Goal: Task Accomplishment & Management: Manage account settings

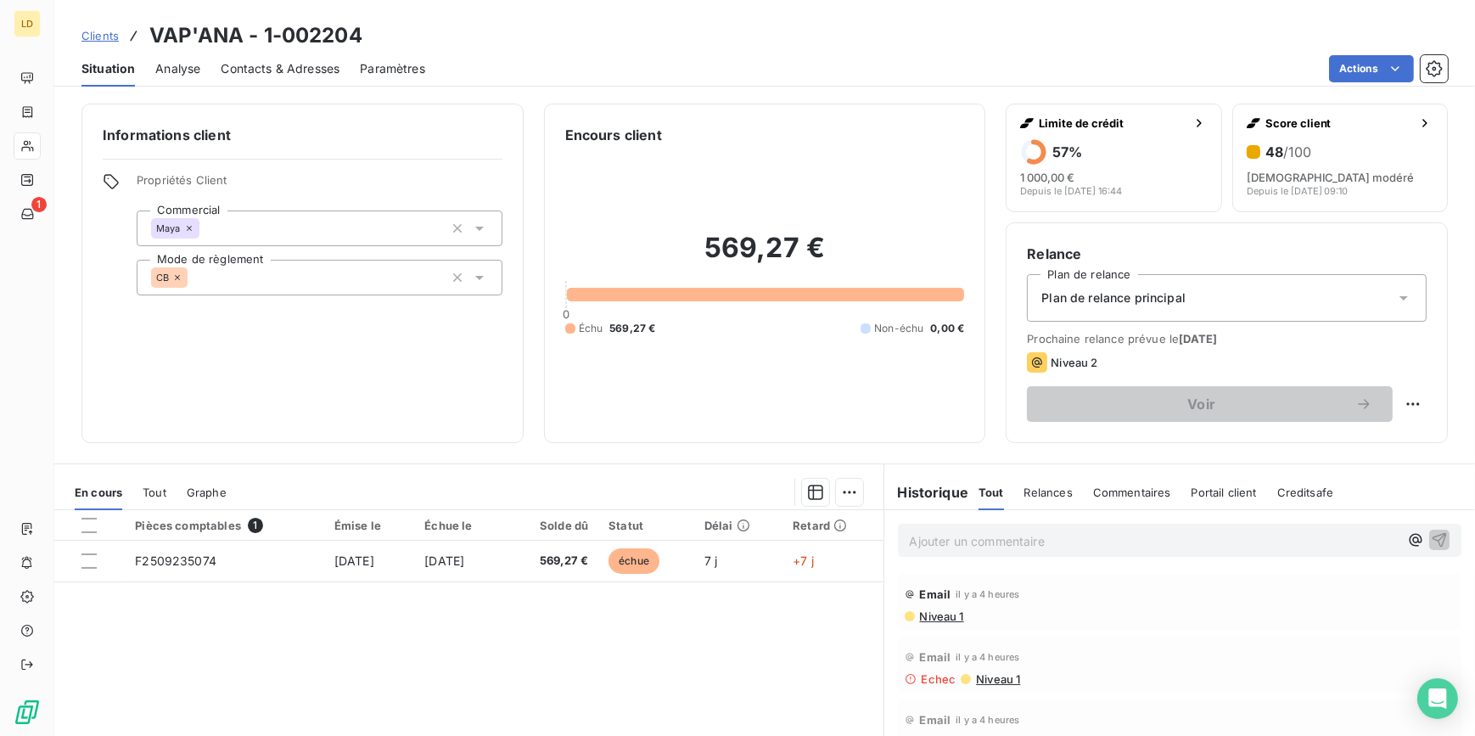
scroll to position [102, 0]
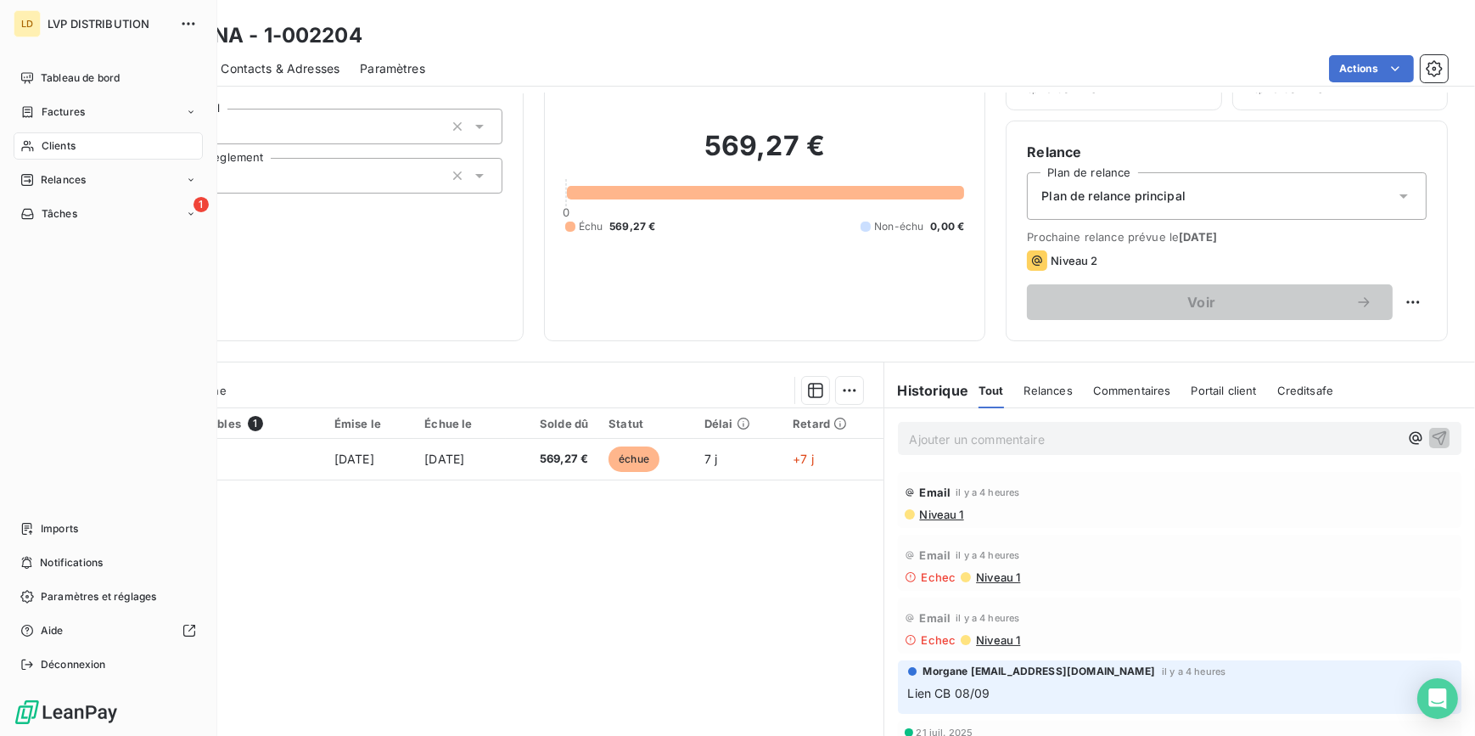
click at [47, 153] on span "Clients" at bounding box center [59, 145] width 34 height 15
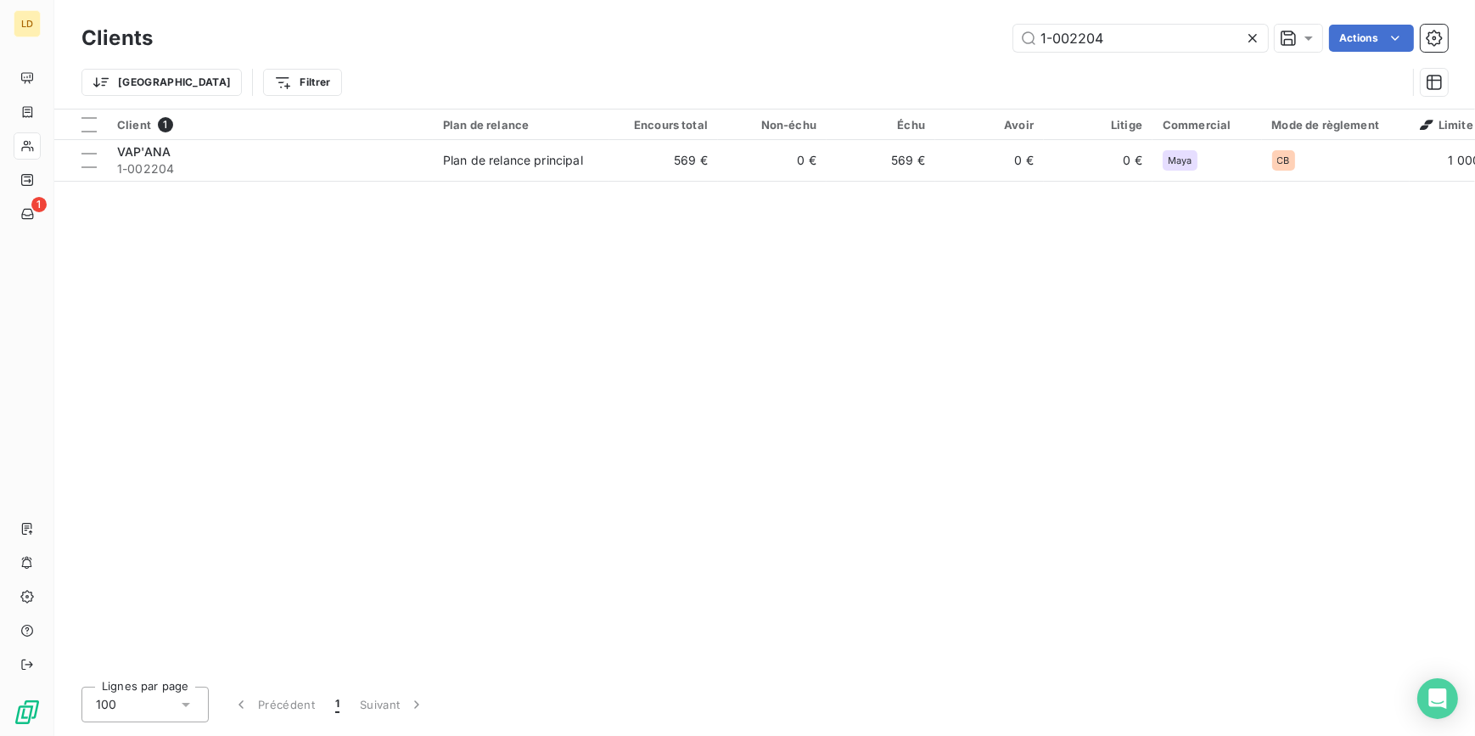
drag, startPoint x: 1059, startPoint y: 44, endPoint x: 856, endPoint y: 38, distance: 203.8
click at [881, 38] on div "Clients 1-002204 Actions" at bounding box center [764, 38] width 1366 height 36
drag, startPoint x: 1129, startPoint y: 35, endPoint x: 806, endPoint y: 31, distance: 322.5
click at [925, 33] on div "1-002204 Actions" at bounding box center [810, 38] width 1275 height 27
paste input "00327"
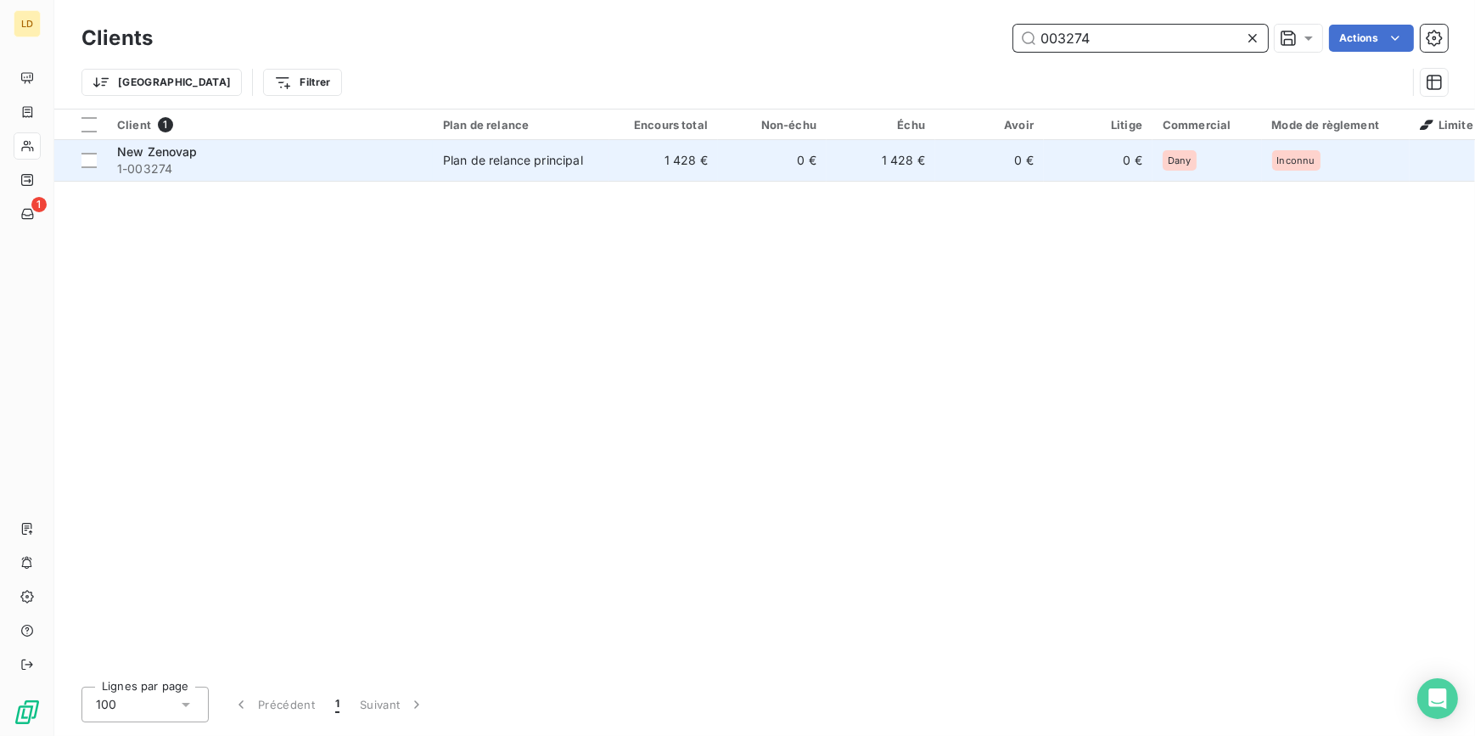
type input "003274"
click at [561, 156] on div "Plan de relance principal" at bounding box center [513, 160] width 140 height 17
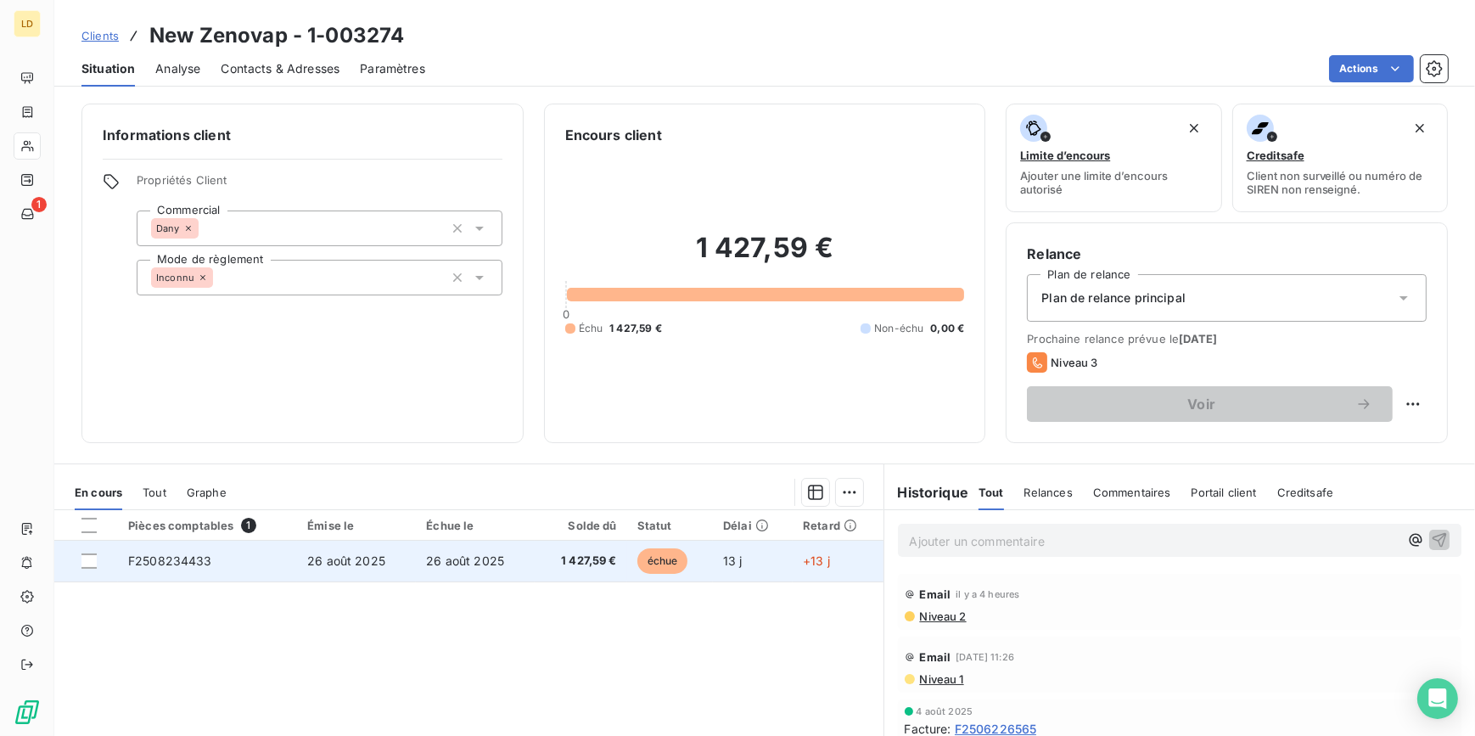
drag, startPoint x: 85, startPoint y: 560, endPoint x: 163, endPoint y: 550, distance: 78.7
click at [85, 560] on div at bounding box center [88, 560] width 15 height 15
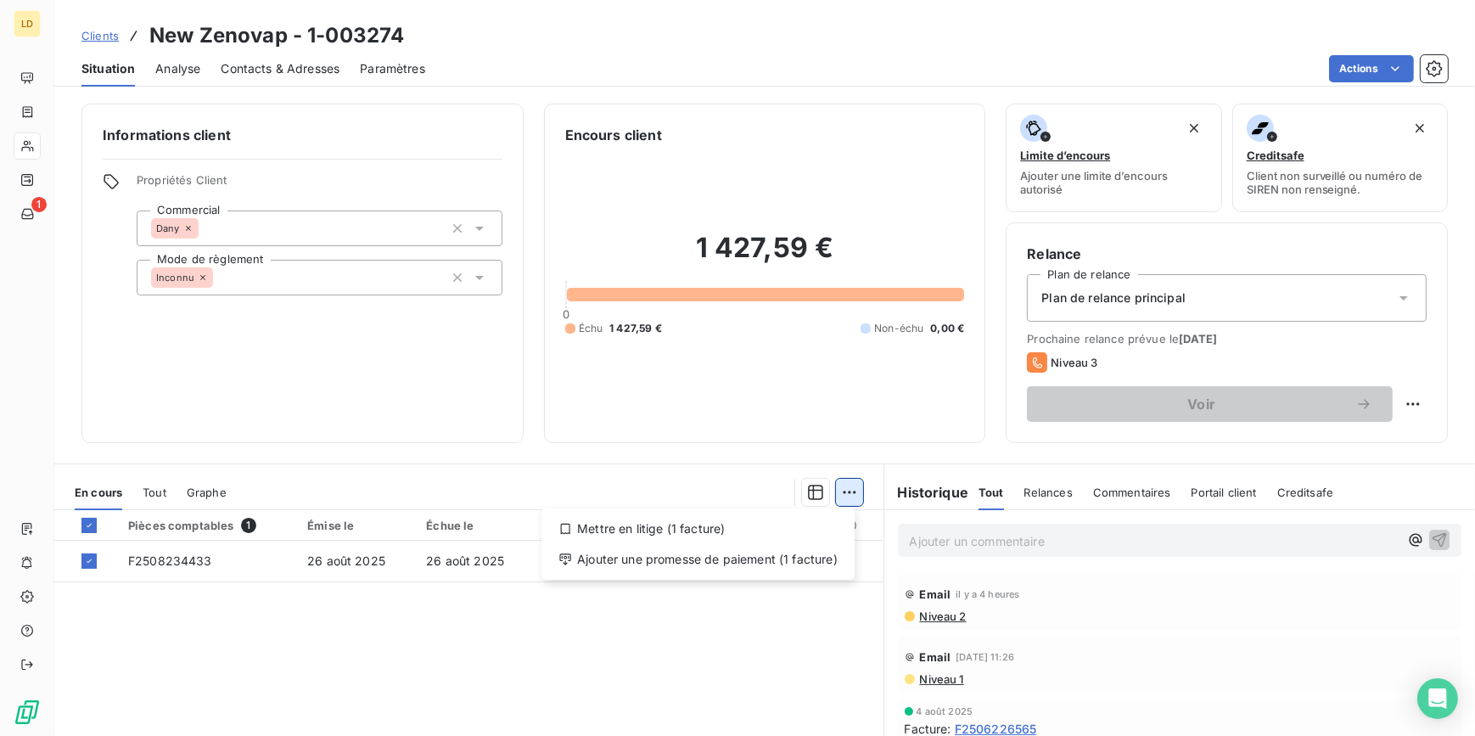
click at [839, 492] on html "LD 1 Clients New Zenovap - 1-003274 Situation Analyse Contacts & Adresses Param…" at bounding box center [737, 368] width 1475 height 736
click at [787, 547] on div "Ajouter une promesse de paiement (1 facture)" at bounding box center [698, 559] width 300 height 27
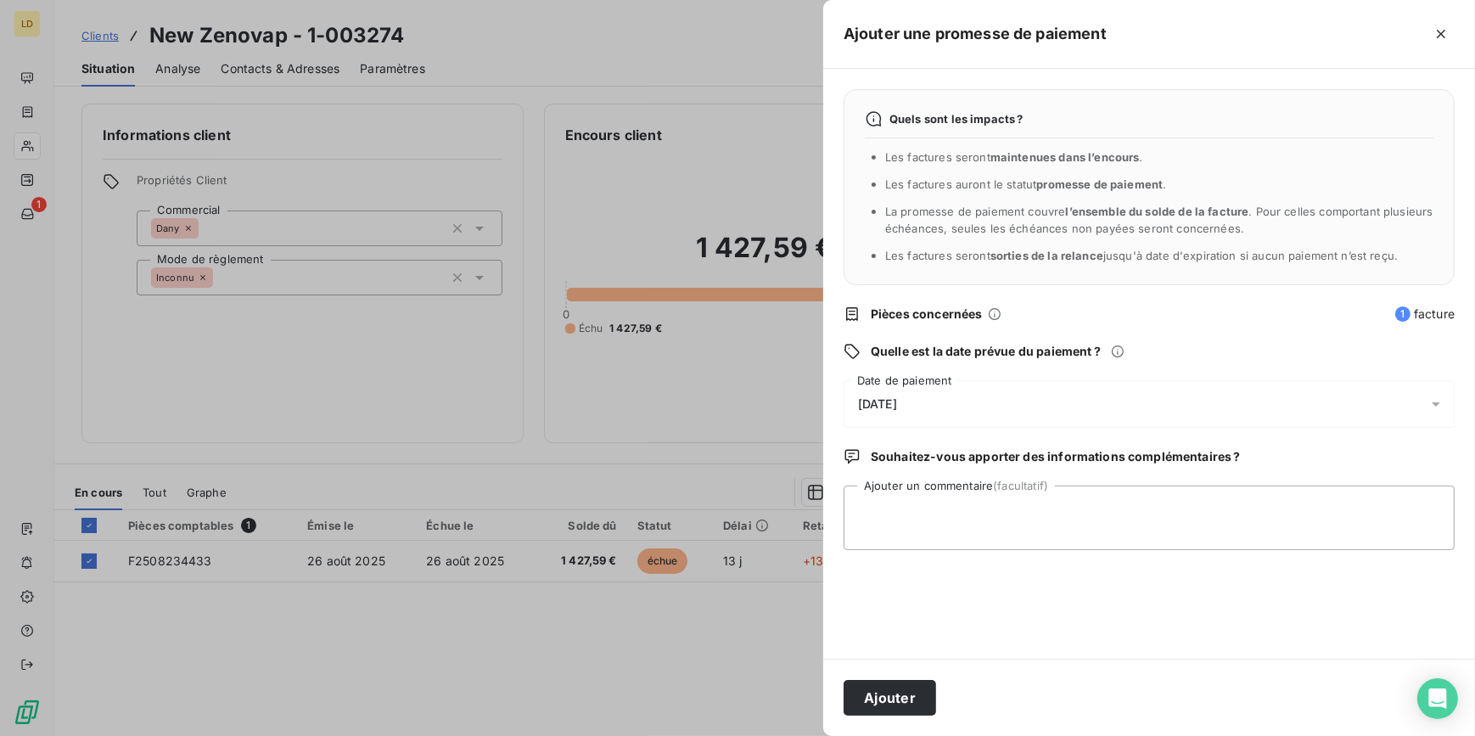
click at [884, 390] on div "[DATE]" at bounding box center [1149, 404] width 611 height 48
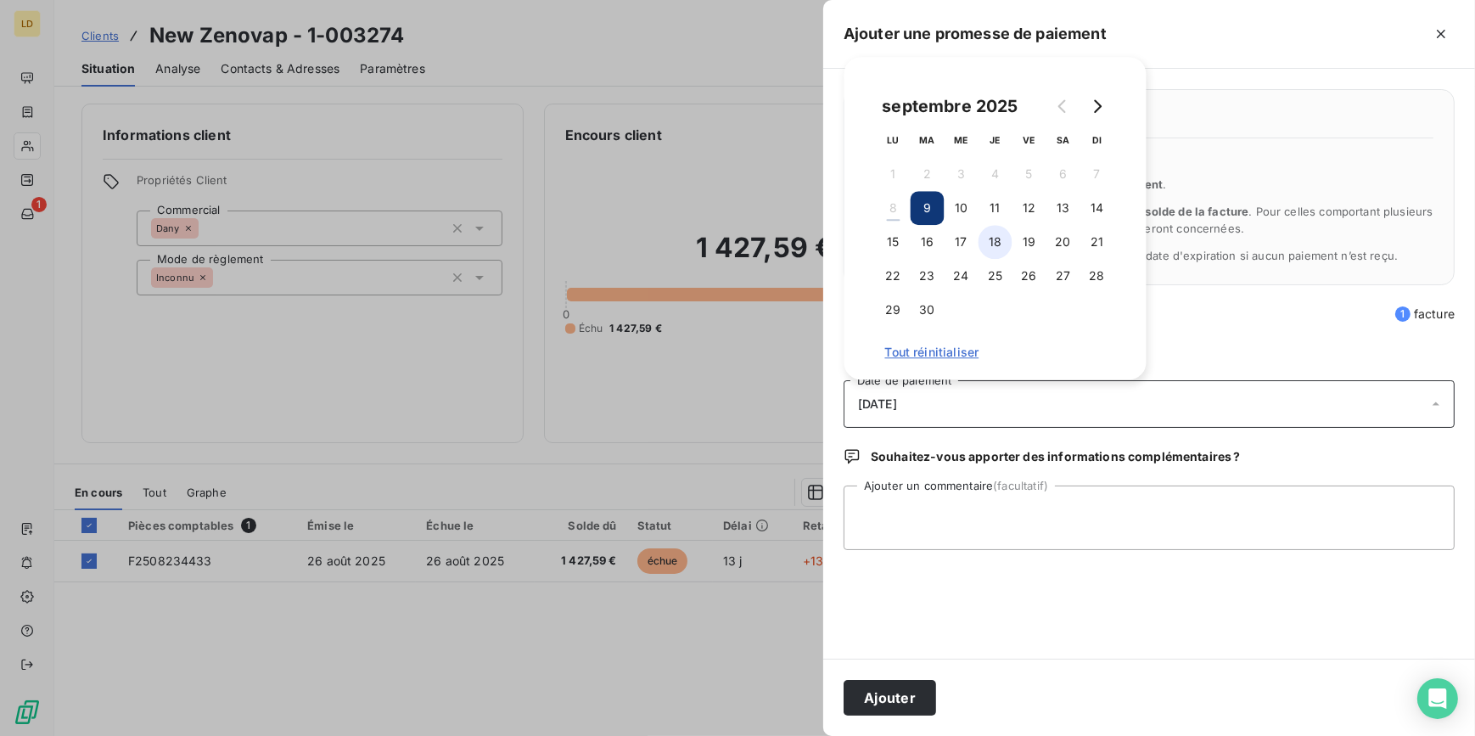
click at [985, 240] on button "18" at bounding box center [996, 242] width 34 height 34
click at [983, 505] on textarea "Ajouter un commentaire (facultatif)" at bounding box center [1149, 517] width 611 height 65
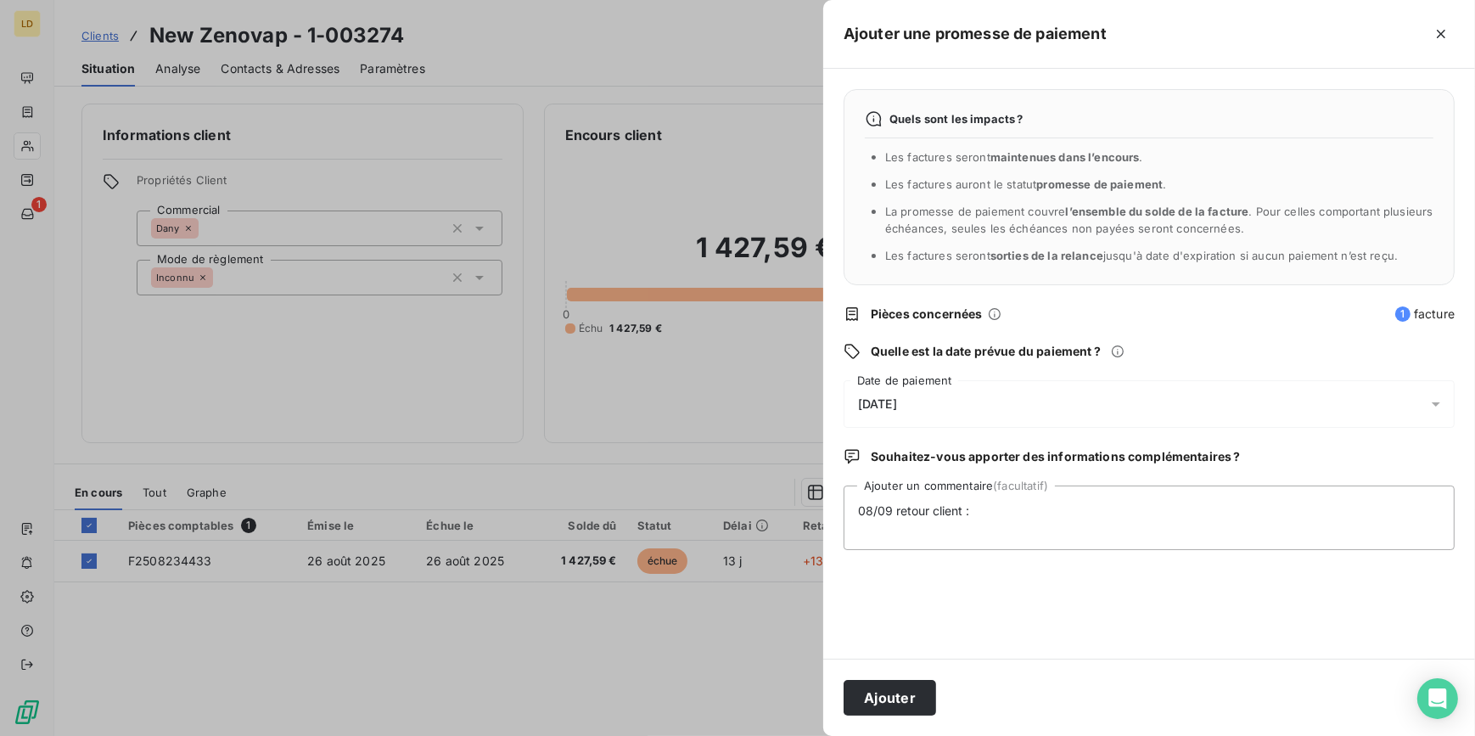
drag, startPoint x: 883, startPoint y: 390, endPoint x: 890, endPoint y: 384, distance: 9.2
click at [883, 389] on div "[DATE]" at bounding box center [1149, 404] width 611 height 48
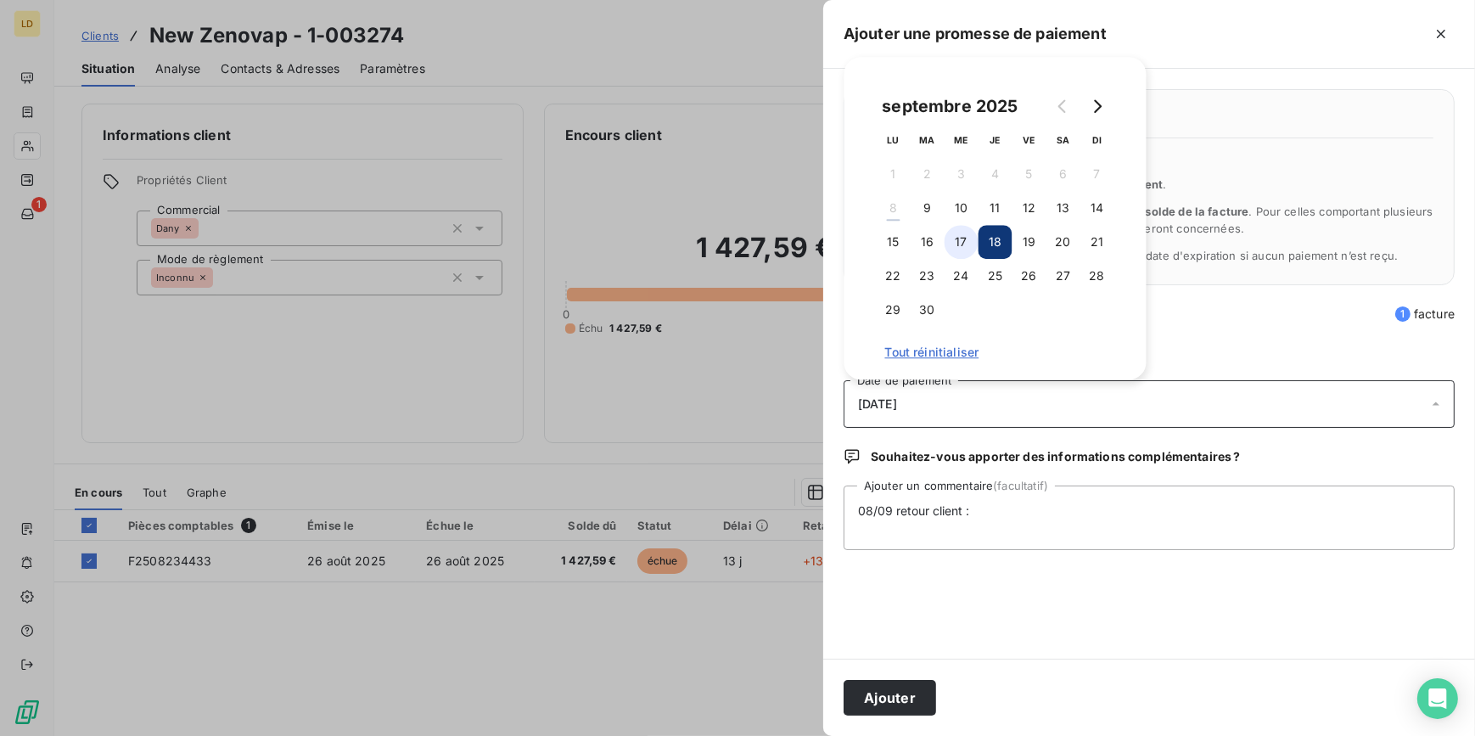
click at [962, 241] on button "17" at bounding box center [962, 242] width 34 height 34
click at [1031, 518] on textarea "08/09 retour client :" at bounding box center [1149, 517] width 611 height 65
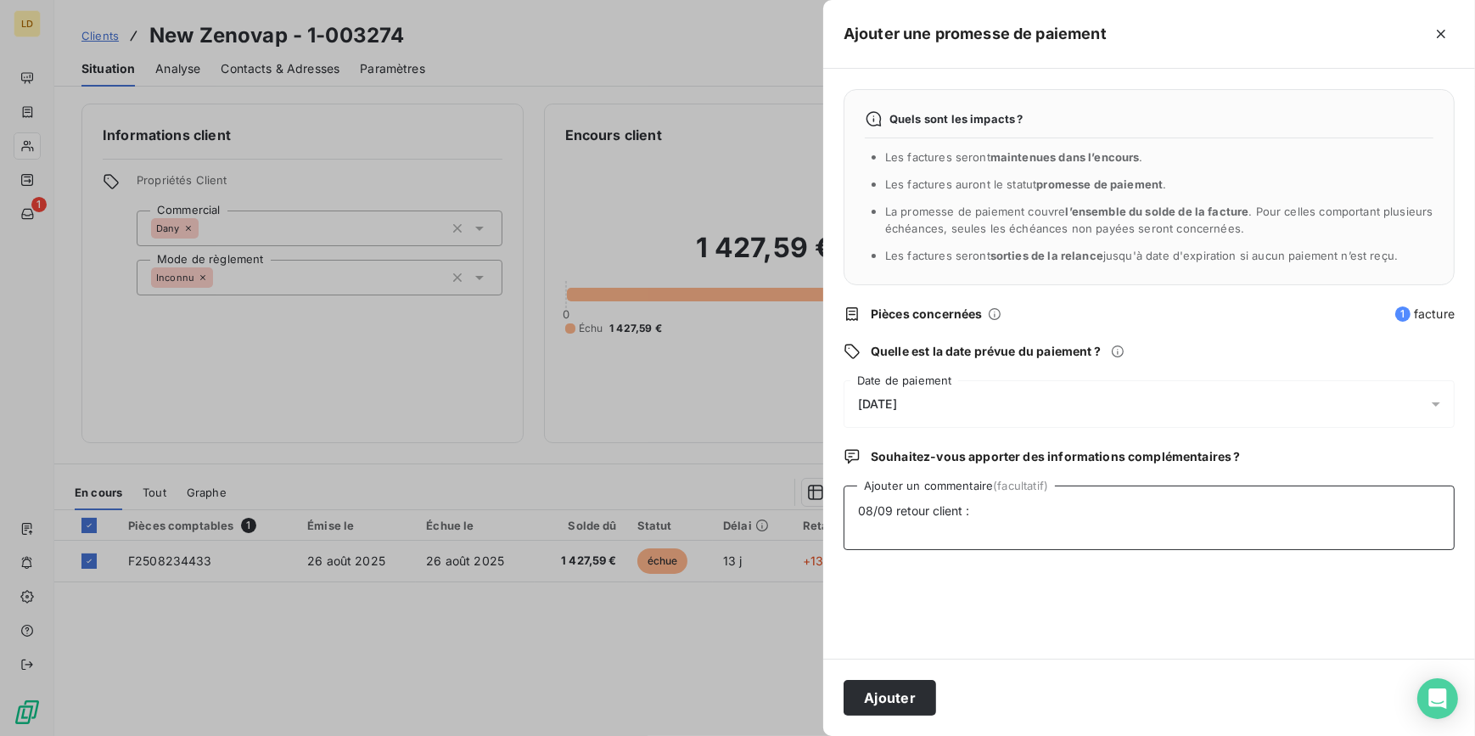
click at [1002, 508] on textarea "08/09 retour client :" at bounding box center [1149, 517] width 611 height 65
paste textarea "Je vous confirme avoir bien pris connaissance de votre relance. Le règlement de…"
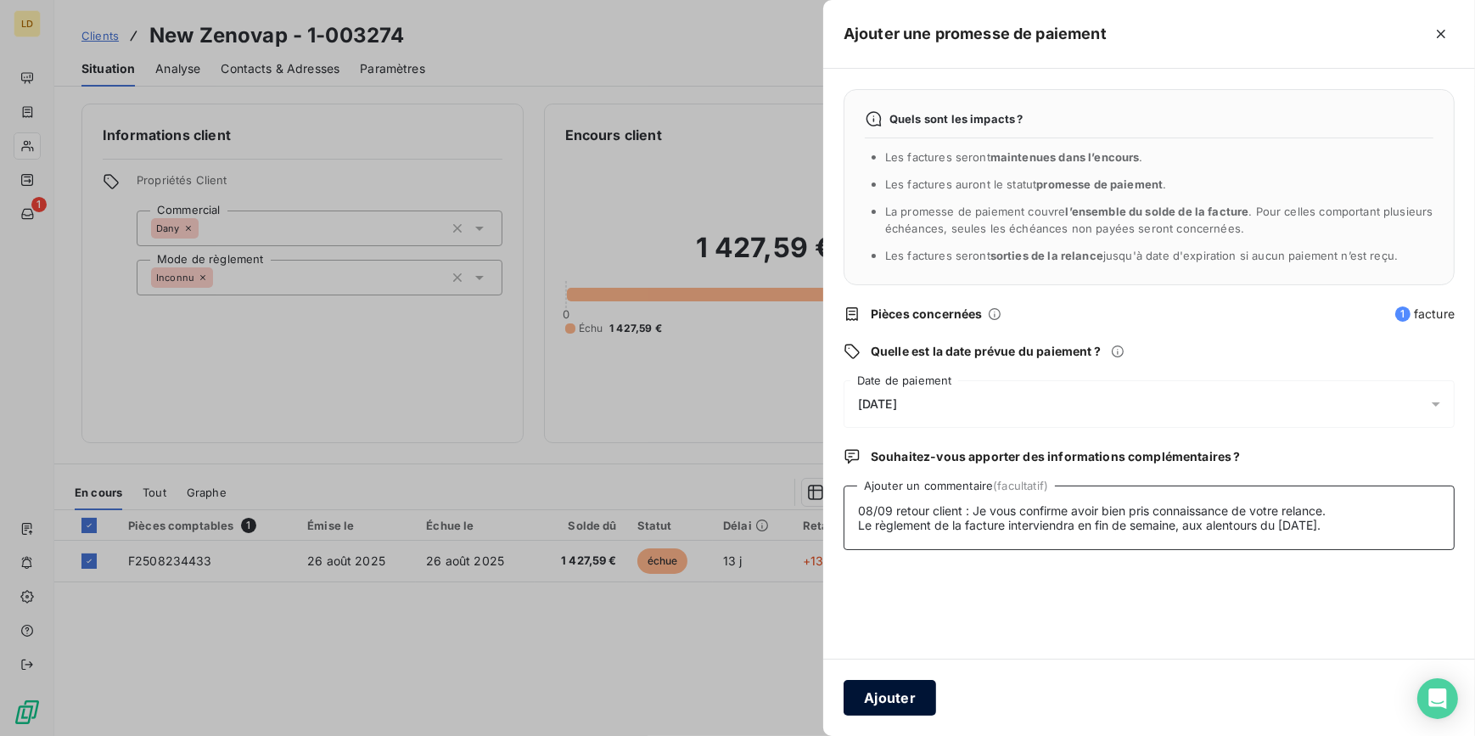
type textarea "08/09 retour client : Je vous confirme avoir bien pris connaissance de votre re…"
click at [880, 699] on button "Ajouter" at bounding box center [890, 698] width 93 height 36
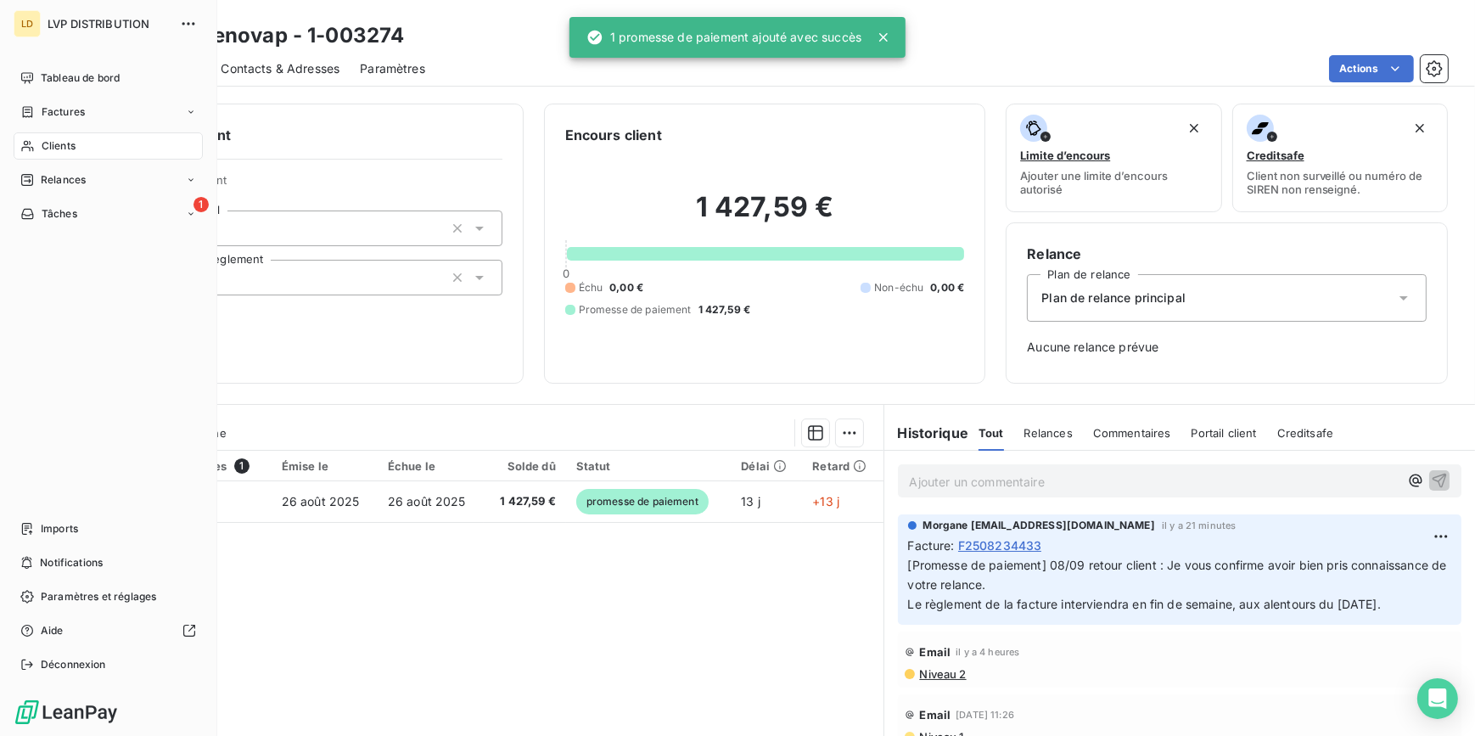
drag, startPoint x: 25, startPoint y: 147, endPoint x: 153, endPoint y: 126, distance: 129.1
click at [25, 148] on icon at bounding box center [27, 146] width 14 height 14
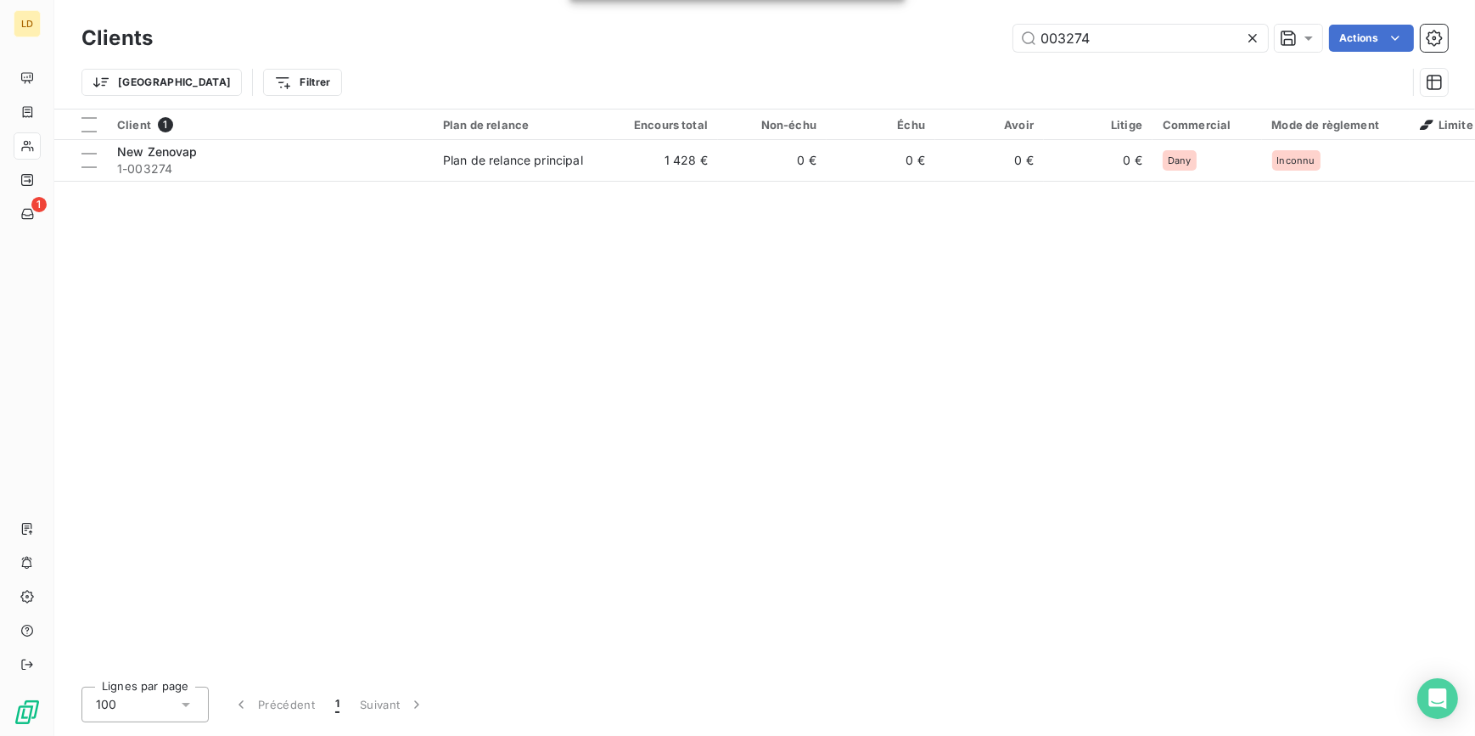
drag, startPoint x: 1061, startPoint y: 33, endPoint x: 956, endPoint y: 22, distance: 105.8
click at [985, 26] on div "003274 Actions" at bounding box center [810, 38] width 1275 height 27
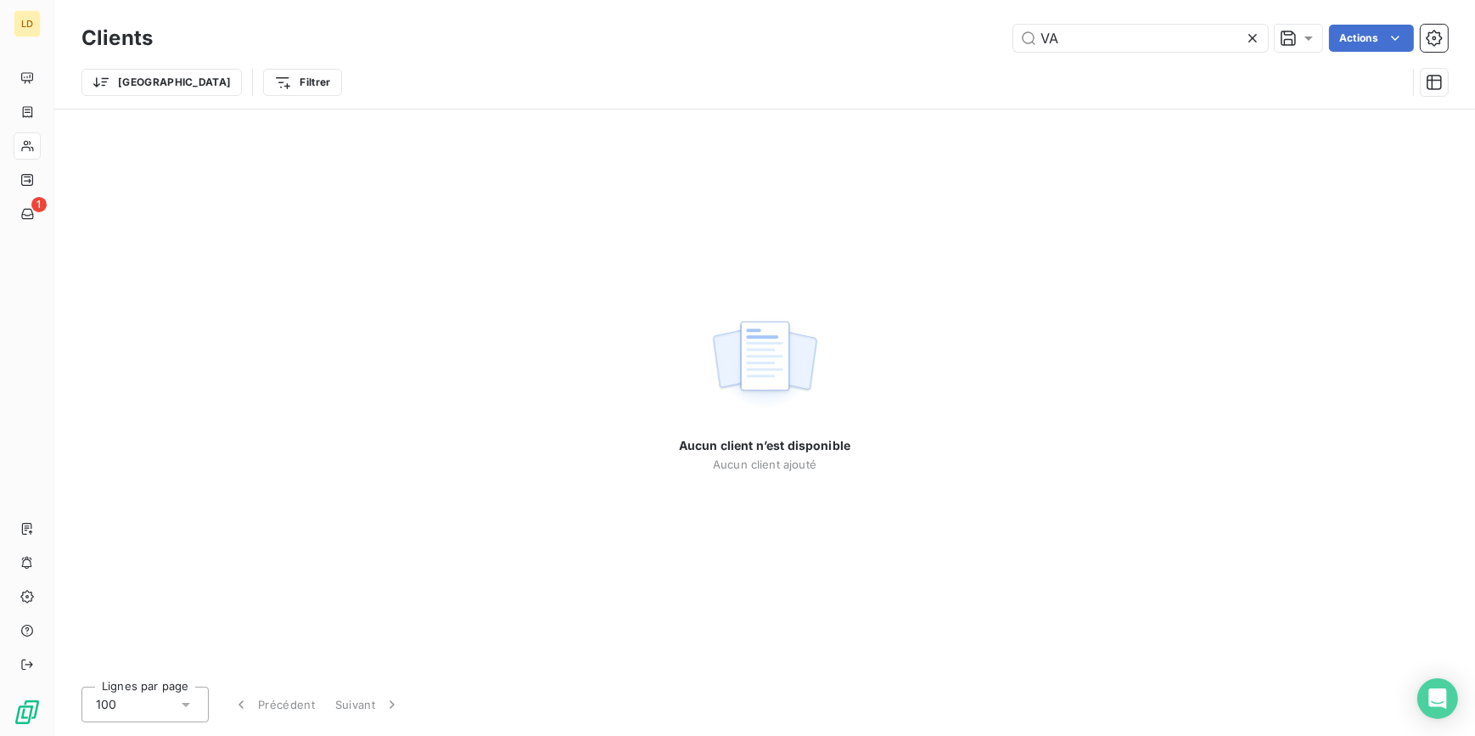
type input "V"
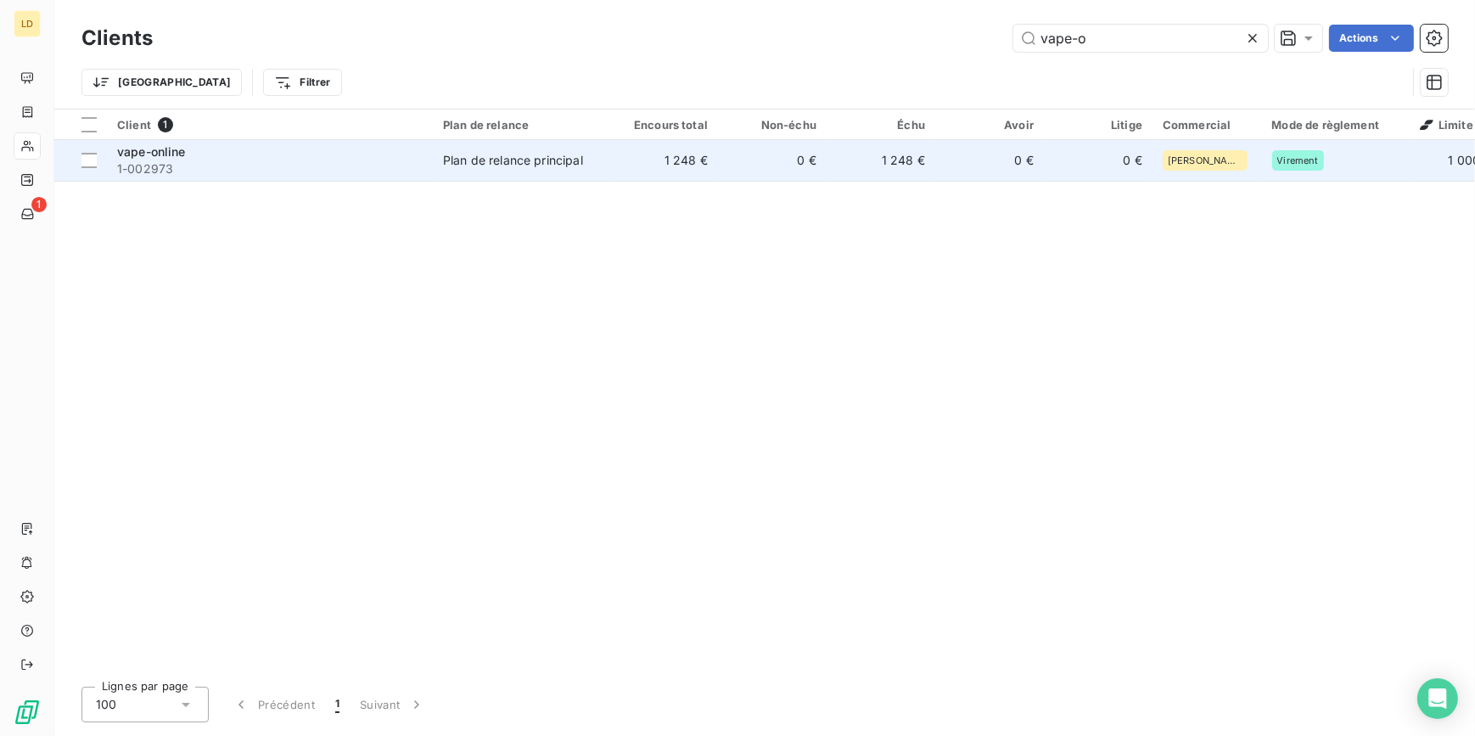
type input "vape-o"
click at [625, 170] on td "1 248 €" at bounding box center [663, 160] width 109 height 41
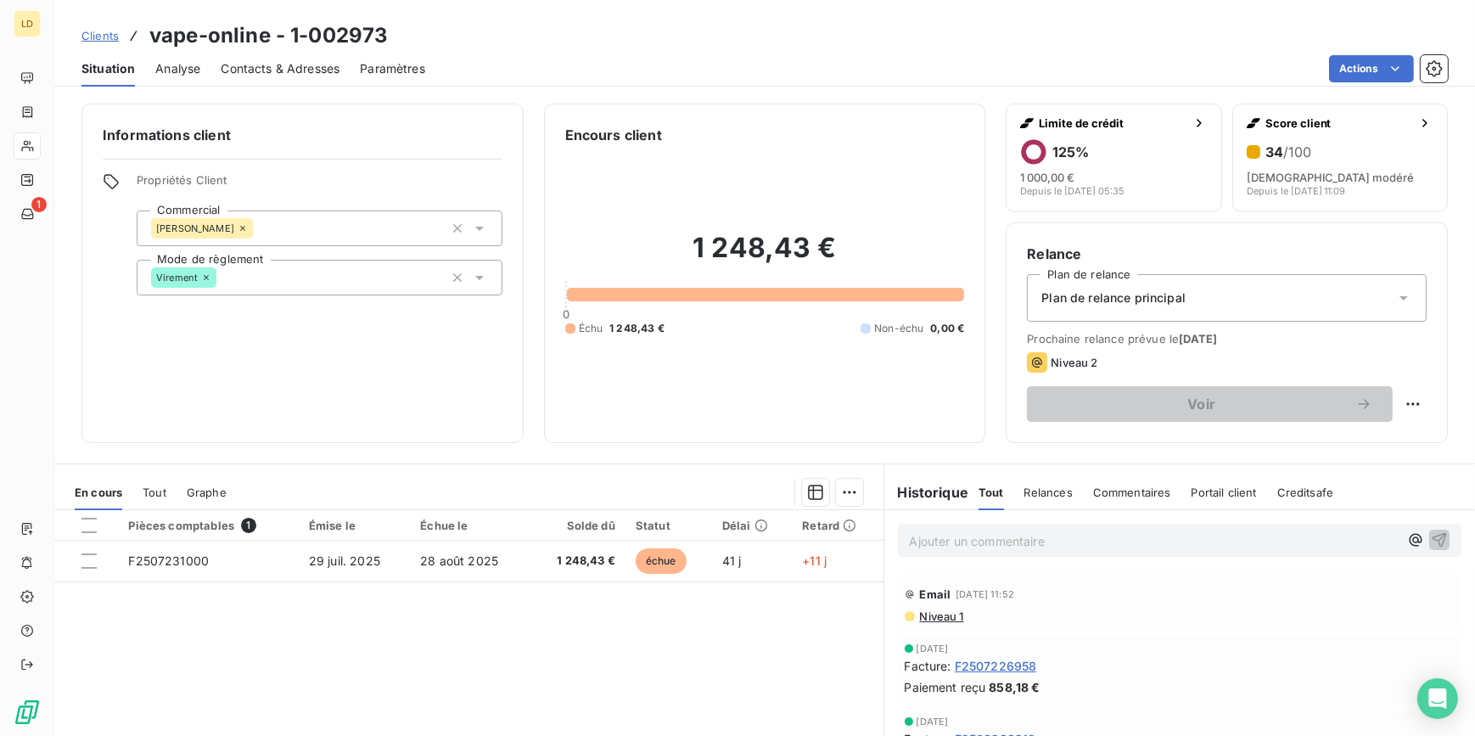
drag, startPoint x: 84, startPoint y: 563, endPoint x: 322, endPoint y: 536, distance: 239.2
click at [83, 566] on div at bounding box center [88, 560] width 15 height 15
click at [841, 487] on html "LD 1 Clients vape-online - 1-002973 Situation Analyse Contacts & Adresses Param…" at bounding box center [737, 368] width 1475 height 736
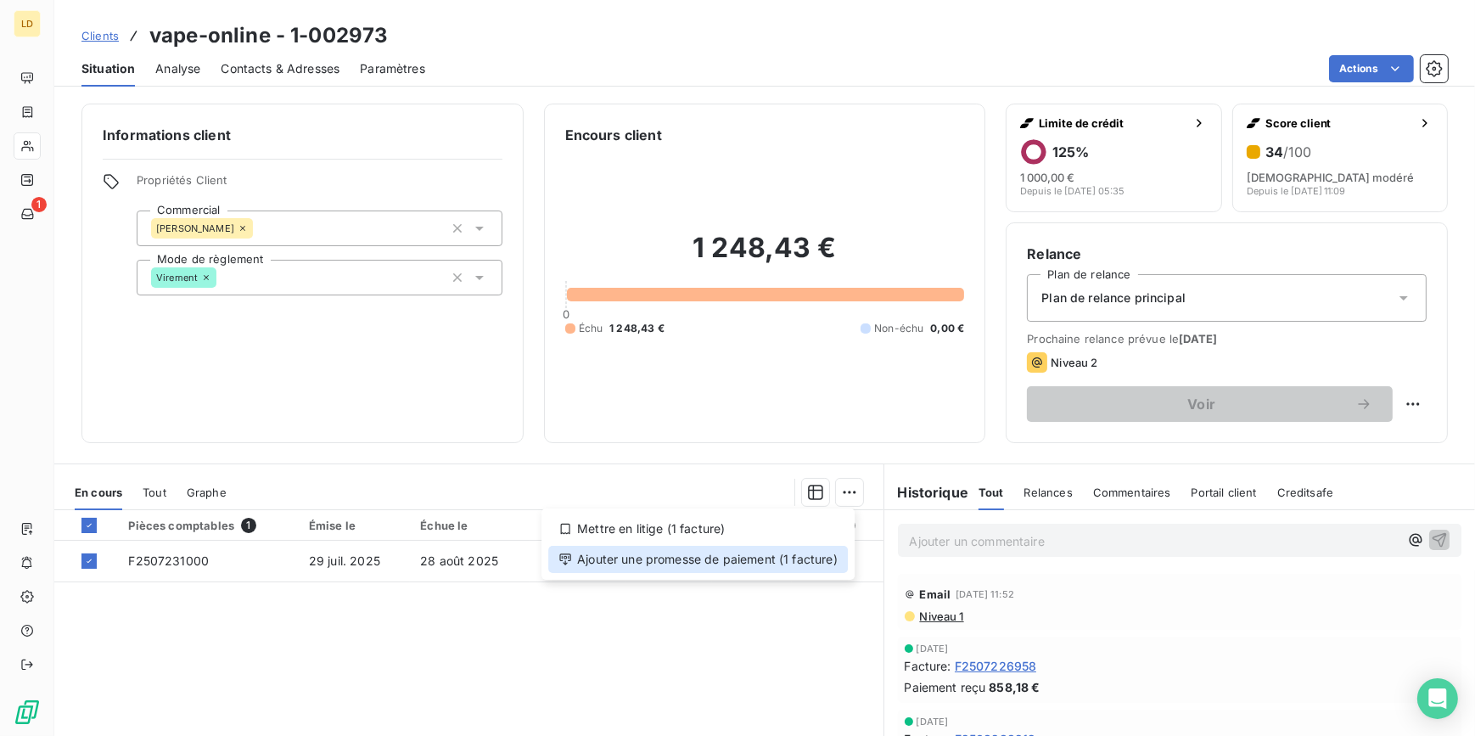
click at [813, 560] on div "Ajouter une promesse de paiement (1 facture)" at bounding box center [698, 559] width 300 height 27
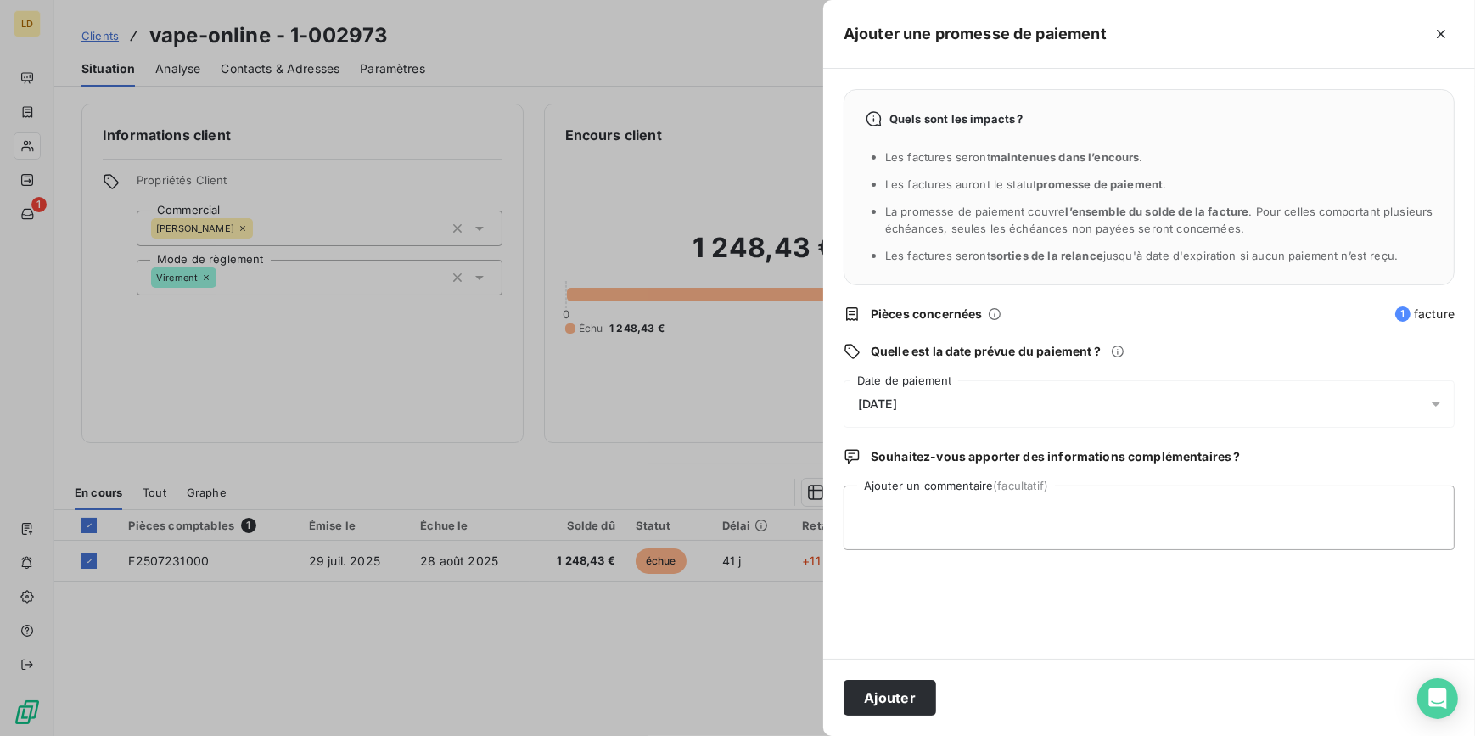
click at [884, 381] on div "[DATE]" at bounding box center [1149, 404] width 611 height 48
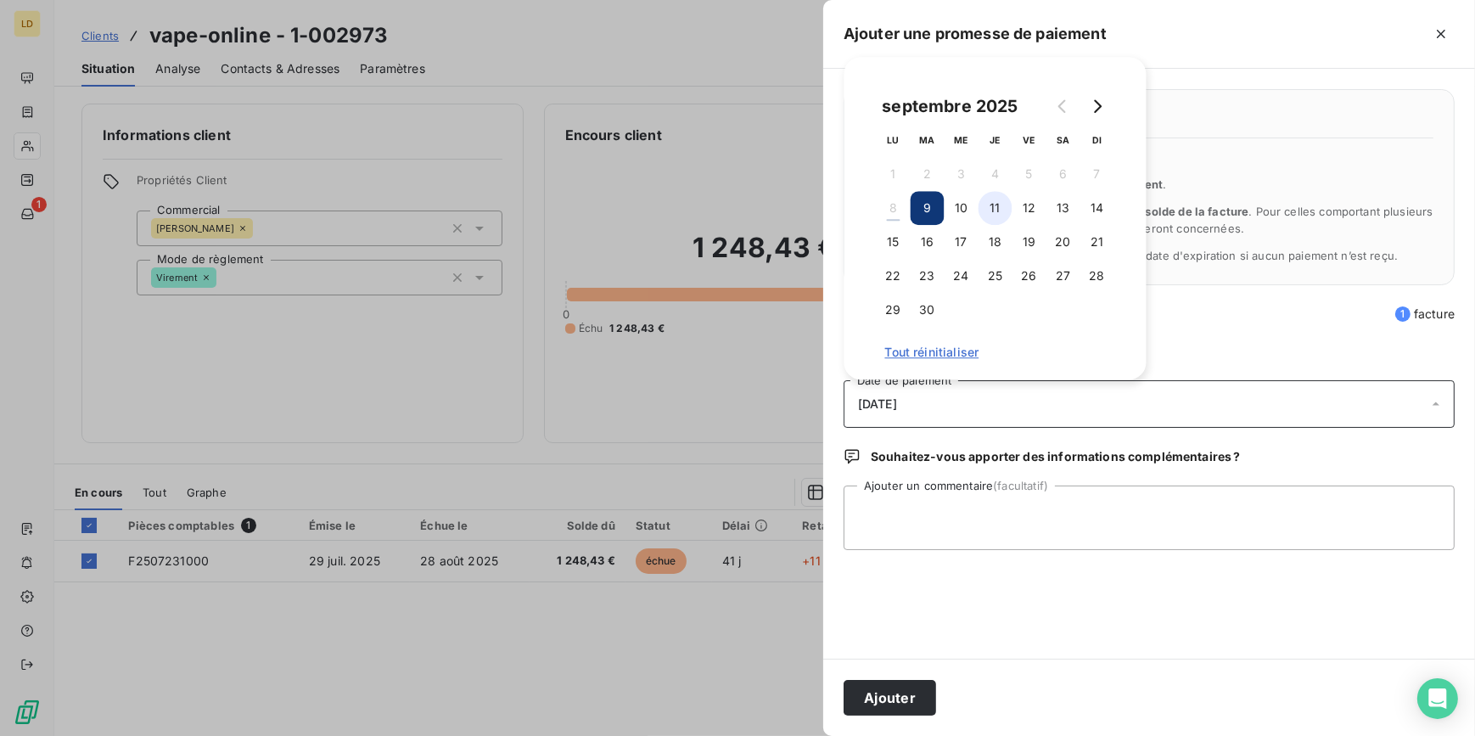
click at [993, 217] on button "11" at bounding box center [996, 208] width 34 height 34
click at [990, 497] on textarea "Ajouter un commentaire (facultatif)" at bounding box center [1149, 517] width 611 height 65
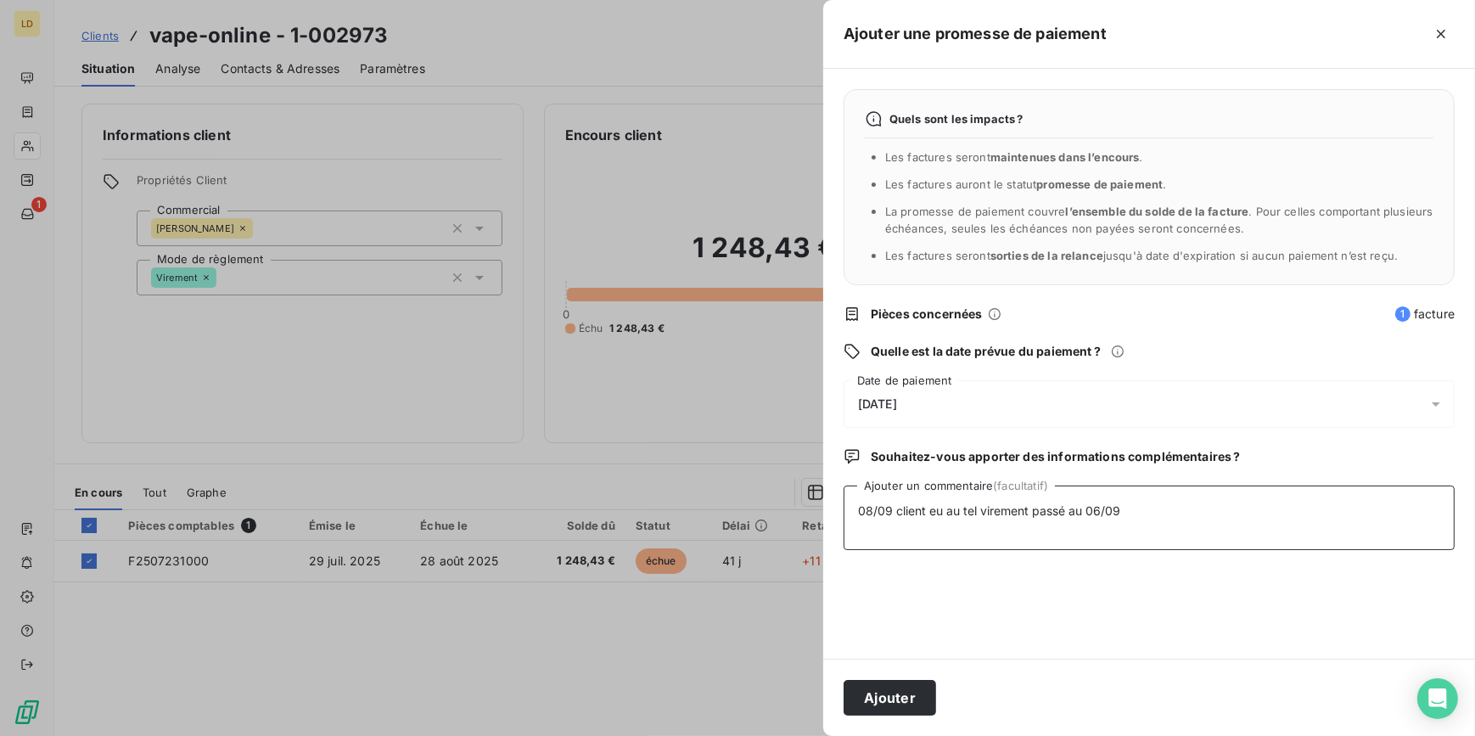
click at [1135, 524] on textarea "08/09 client eu au tel virement passé au 06/09" at bounding box center [1149, 517] width 611 height 65
type textarea "08/09 client eu au tel virement passé au 06/09 + preuve de virement reçu"
click at [901, 700] on button "Ajouter" at bounding box center [890, 698] width 93 height 36
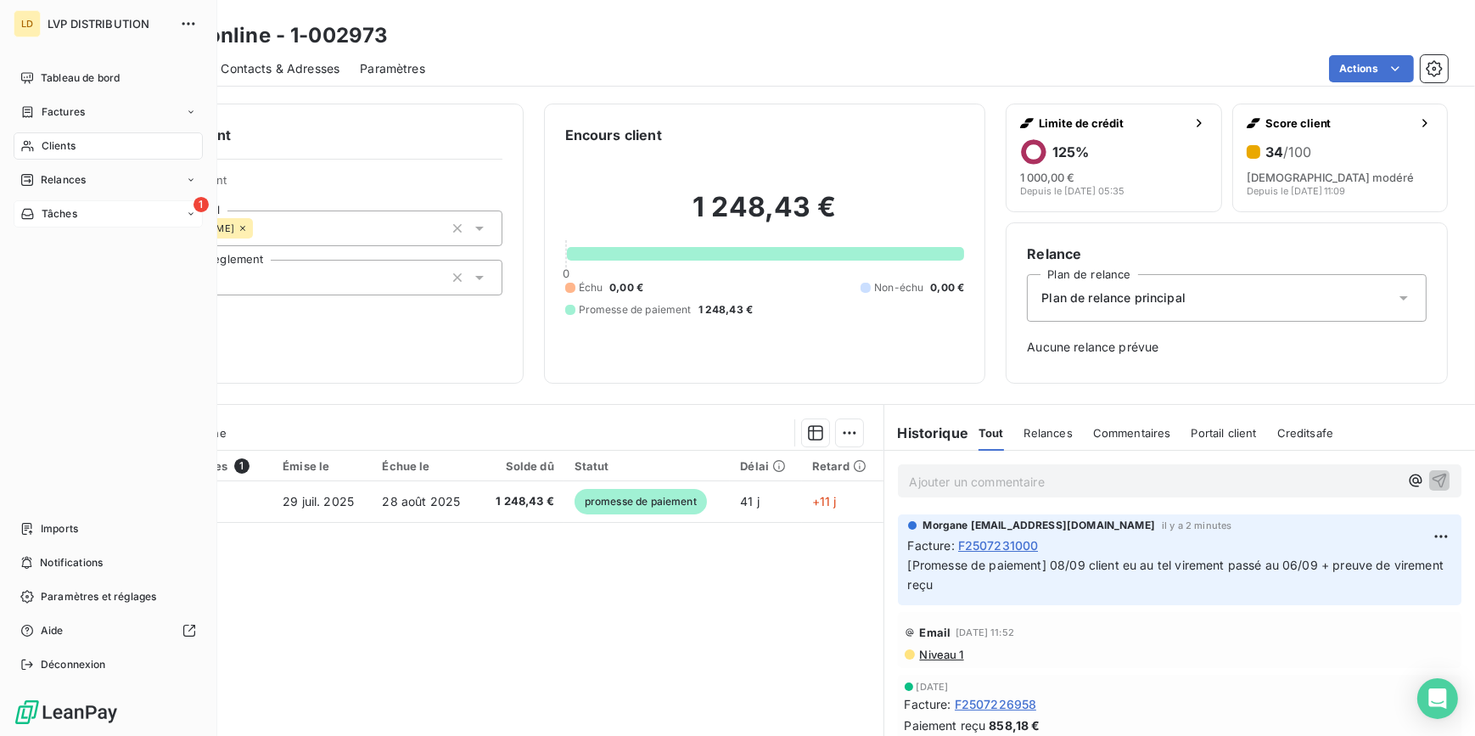
click at [39, 216] on div "Tâches" at bounding box center [48, 213] width 57 height 15
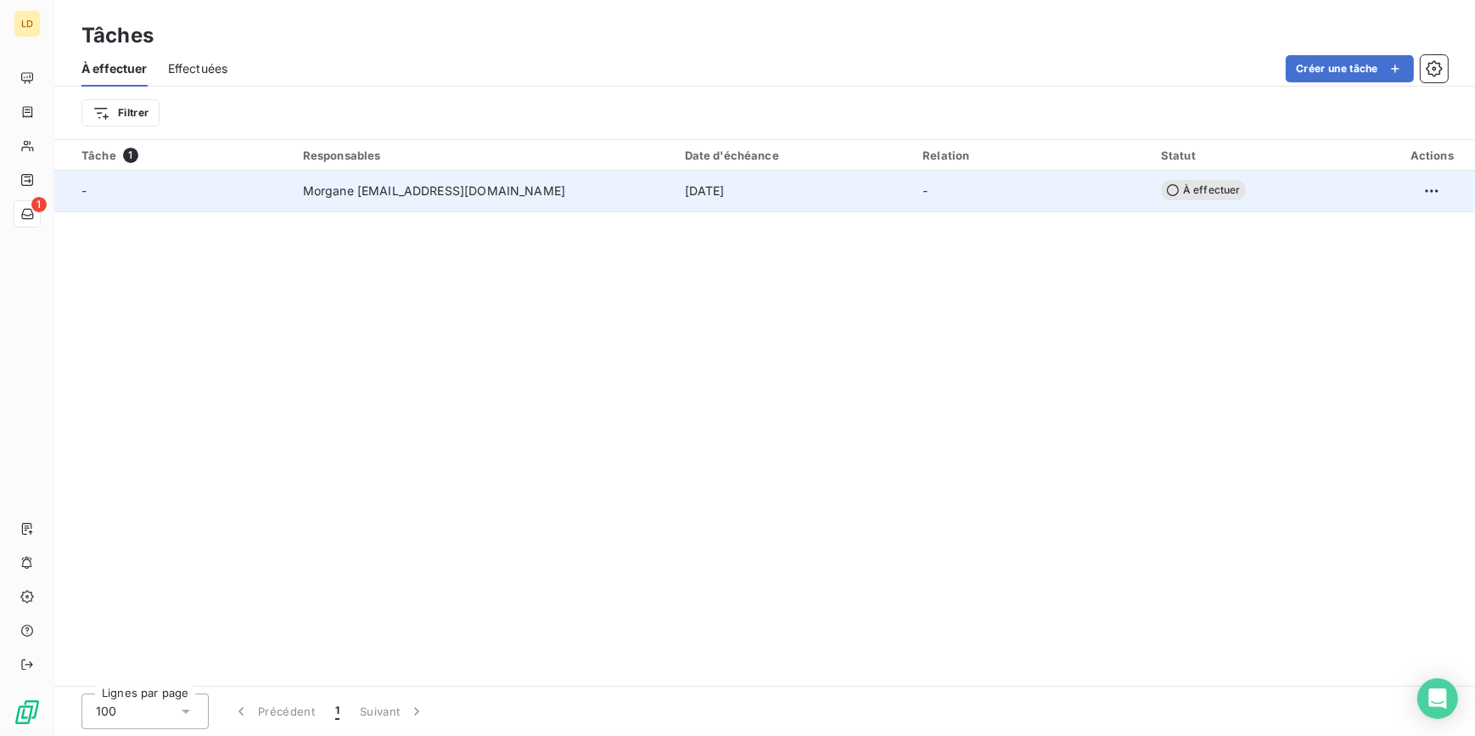
click at [687, 187] on span "[DATE]" at bounding box center [705, 190] width 40 height 17
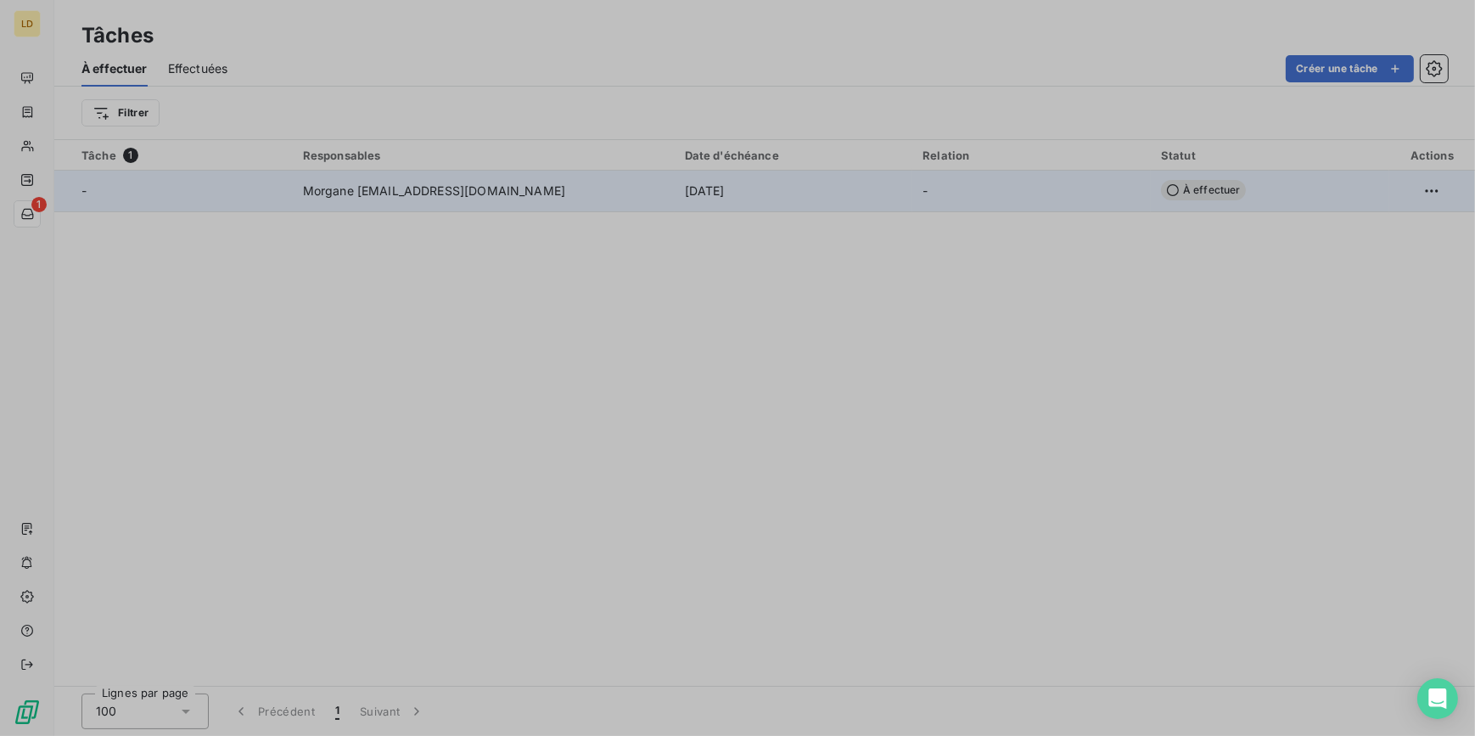
type input "[DATE]"
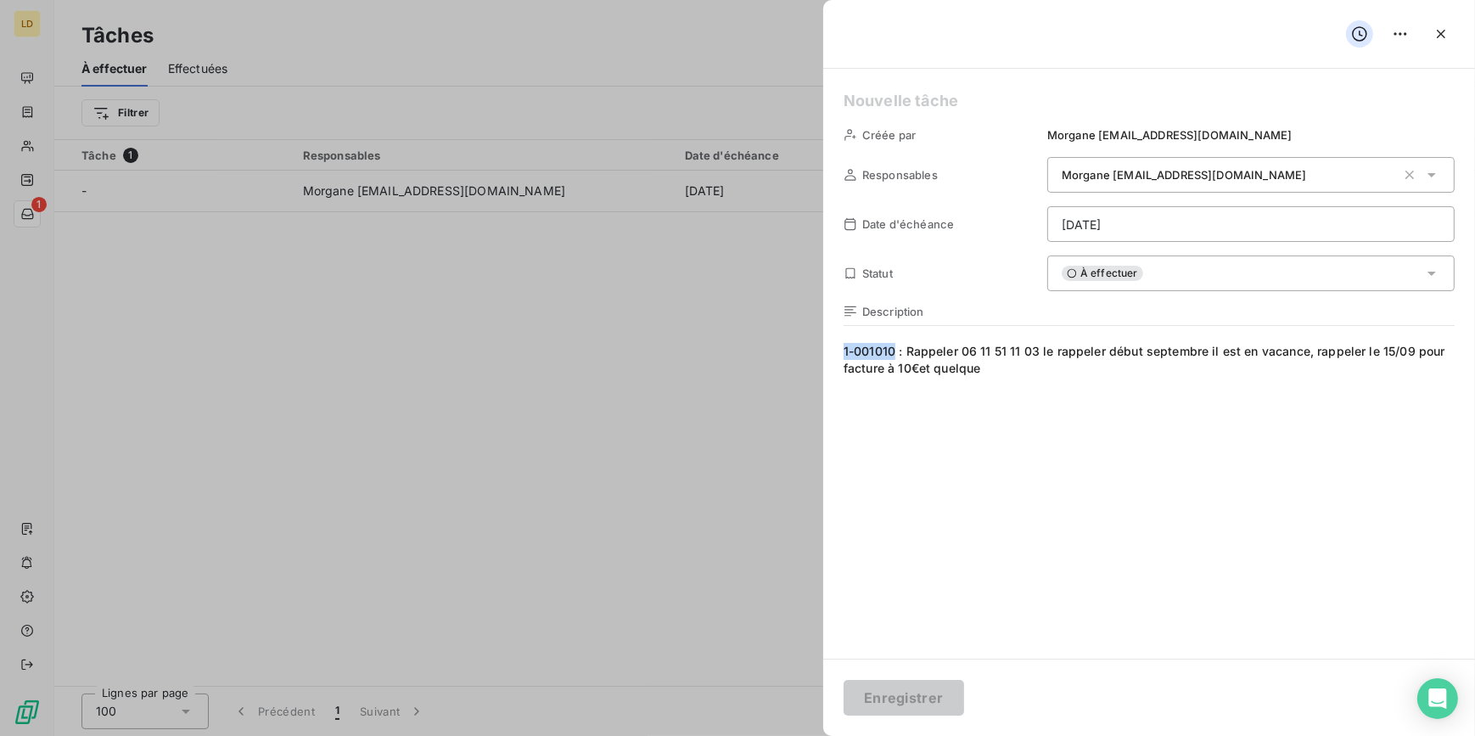
drag, startPoint x: 891, startPoint y: 351, endPoint x: 839, endPoint y: 351, distance: 51.8
click at [839, 351] on div "Créée par Morgane [EMAIL_ADDRESS][DOMAIN_NAME] Responsables Morgane [EMAIL_ADDR…" at bounding box center [1149, 364] width 652 height 590
copy span "1-001010"
click at [485, 334] on div at bounding box center [737, 368] width 1475 height 736
click at [1433, 33] on icon "button" at bounding box center [1441, 33] width 17 height 17
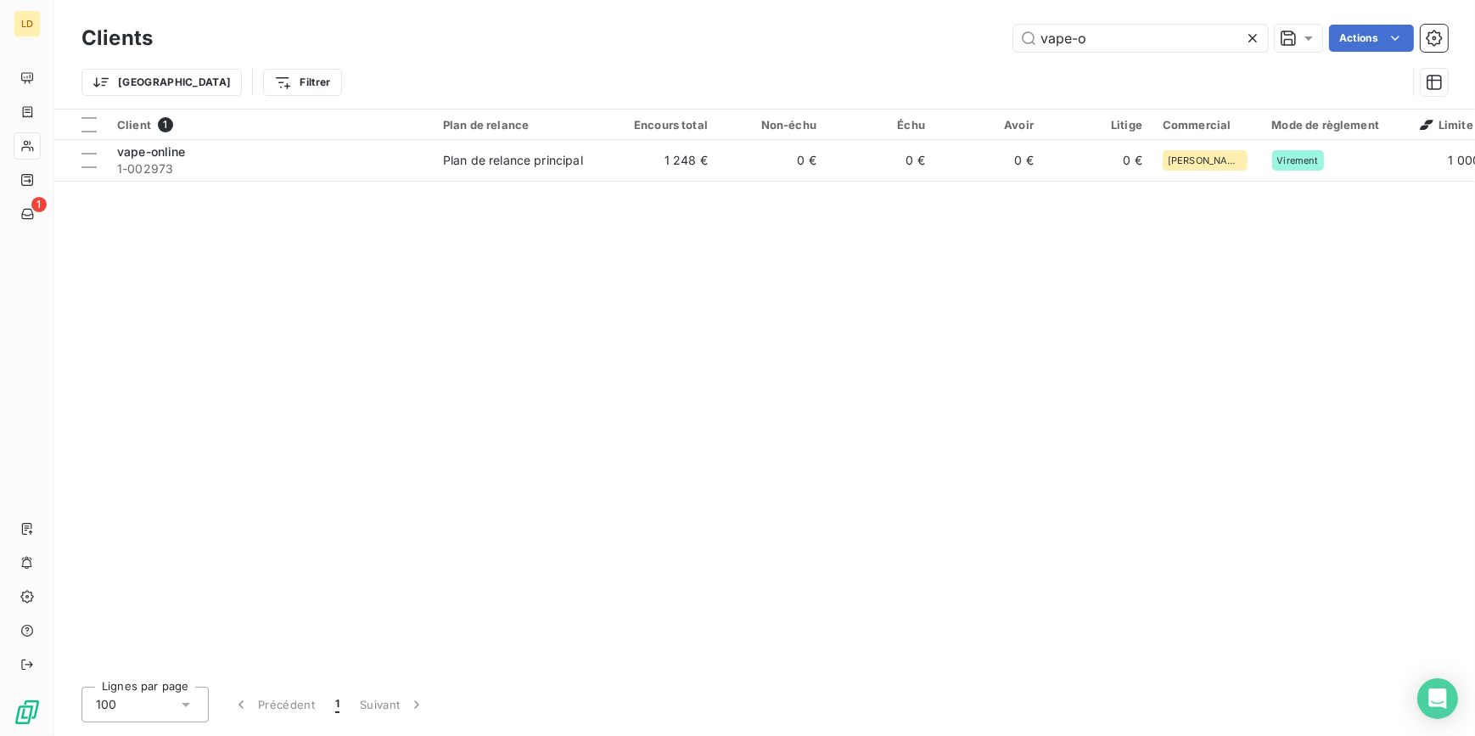
drag, startPoint x: 1084, startPoint y: 37, endPoint x: 931, endPoint y: 27, distance: 153.1
click at [931, 27] on div "vape-o Actions" at bounding box center [810, 38] width 1275 height 27
type input "1-001010"
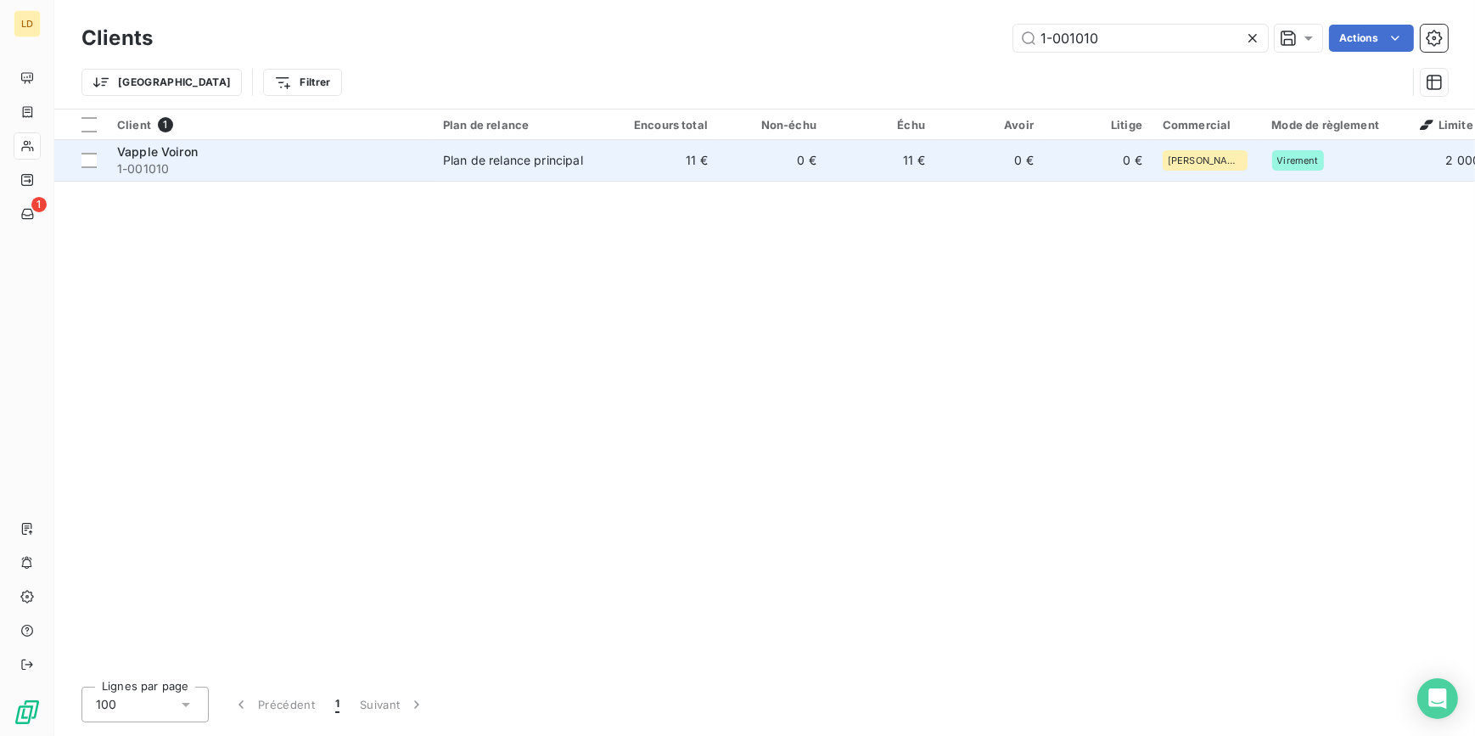
click at [474, 168] on div "Plan de relance principal" at bounding box center [513, 160] width 140 height 17
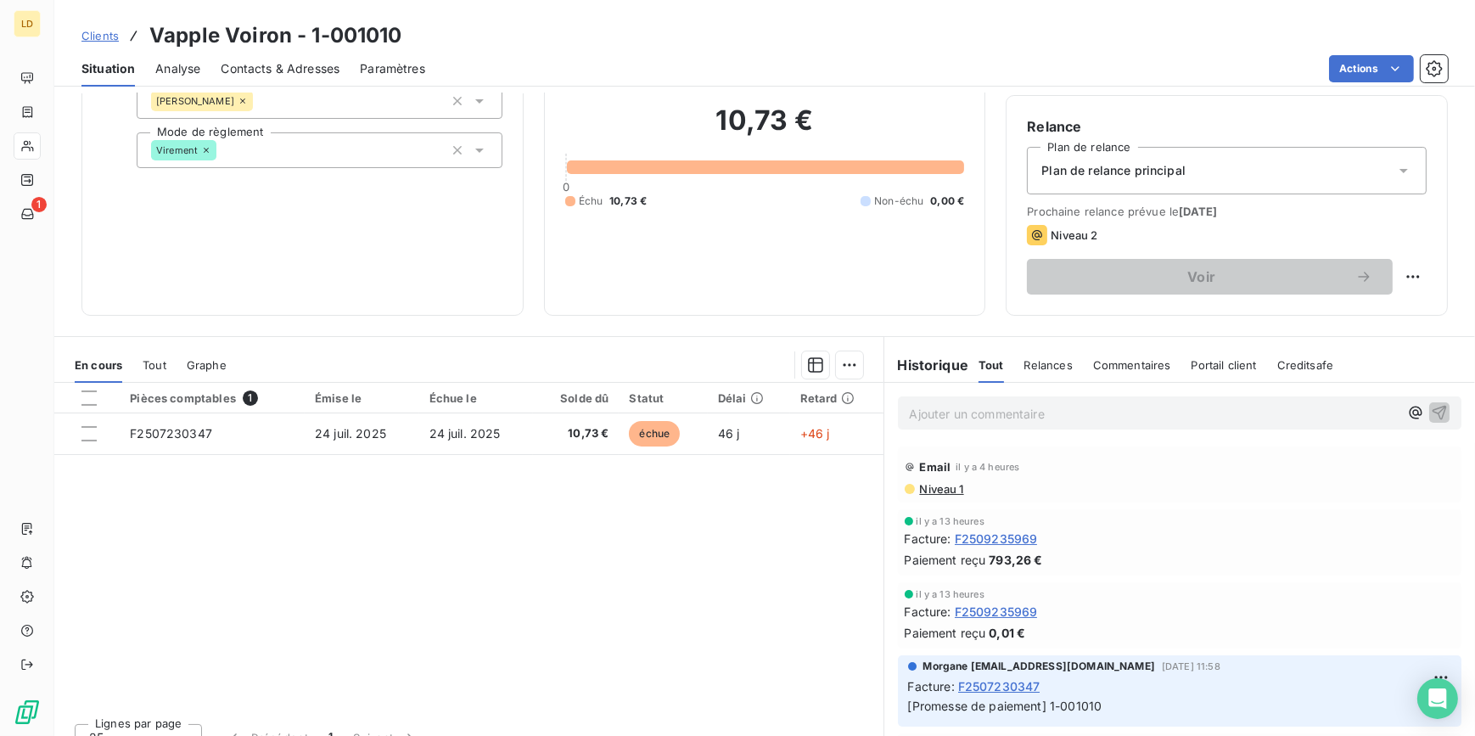
scroll to position [151, 0]
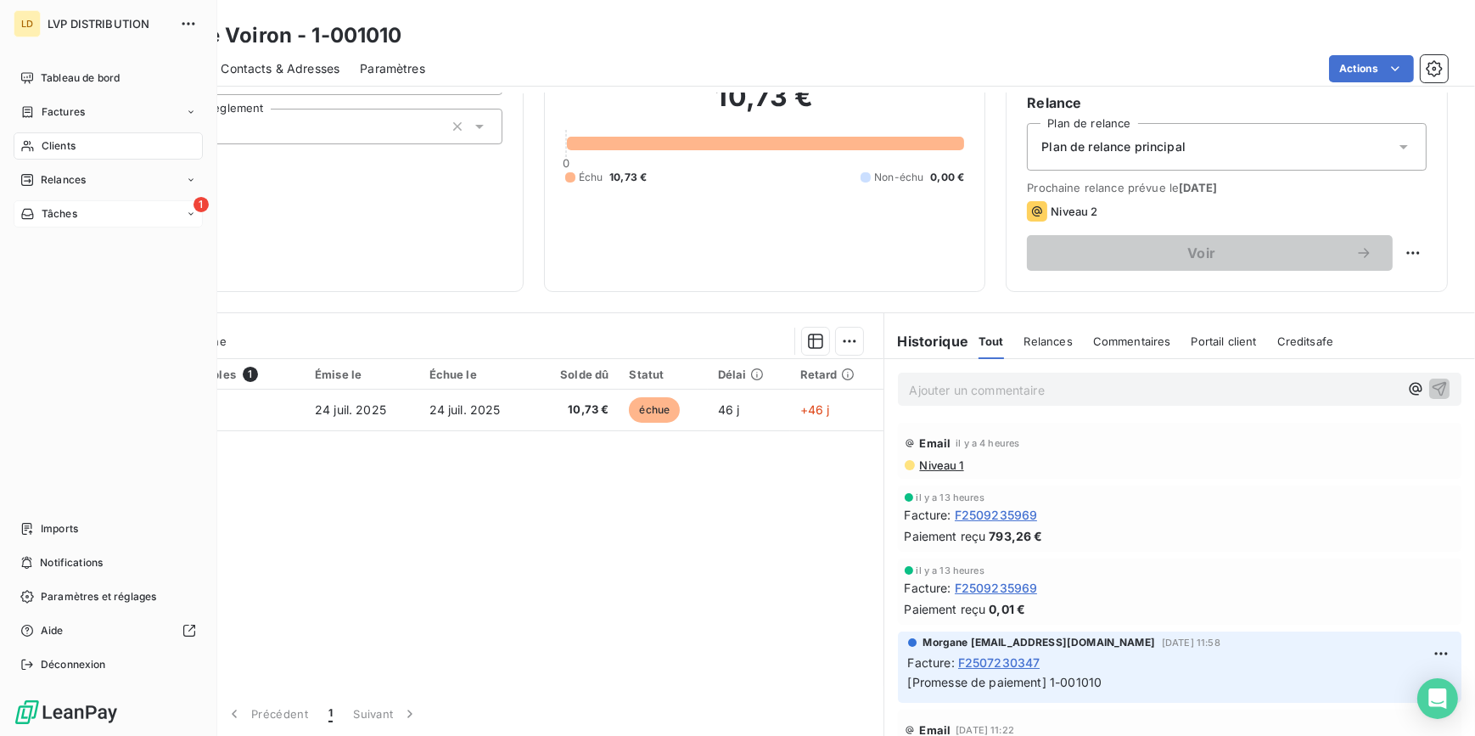
click at [42, 214] on span "Tâches" at bounding box center [60, 213] width 36 height 15
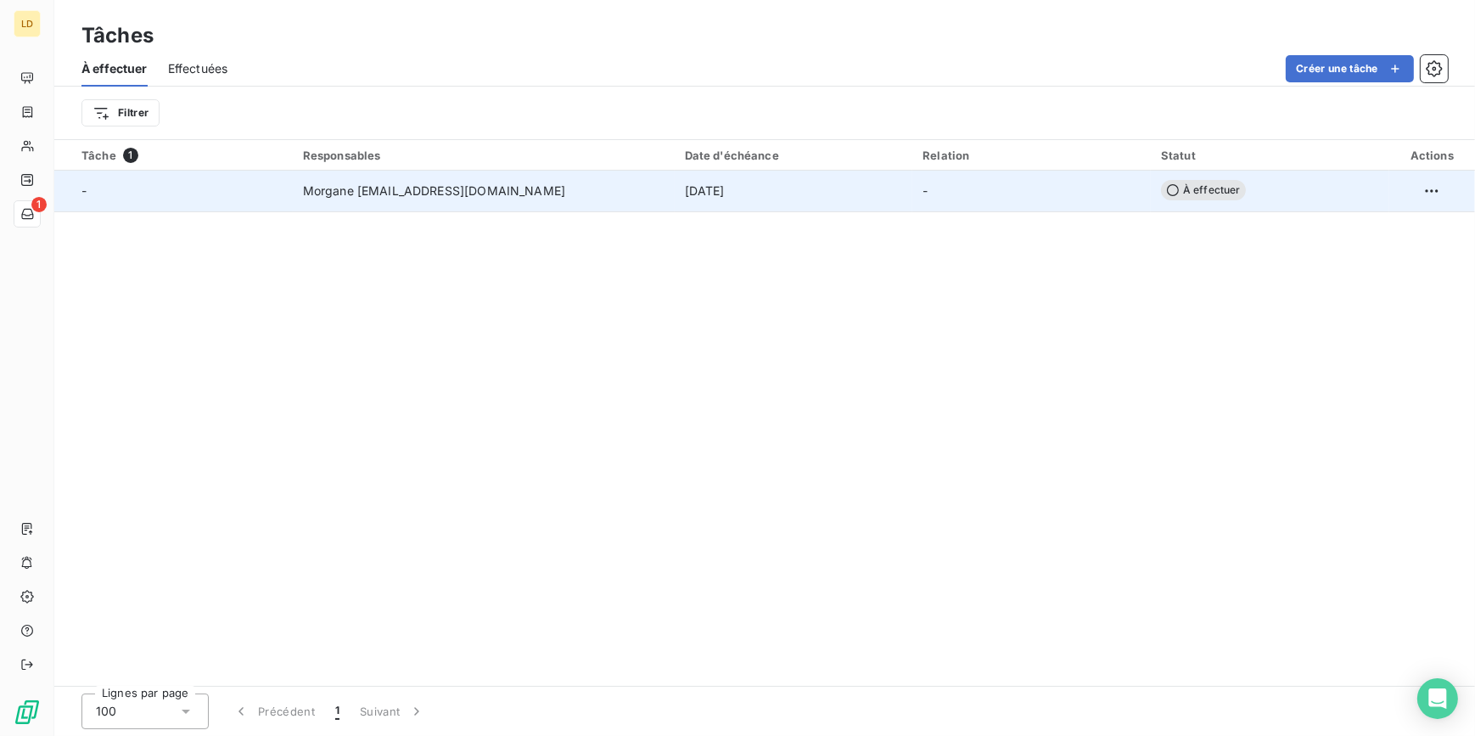
click at [431, 187] on span "Morgane [EMAIL_ADDRESS][DOMAIN_NAME]" at bounding box center [434, 190] width 262 height 17
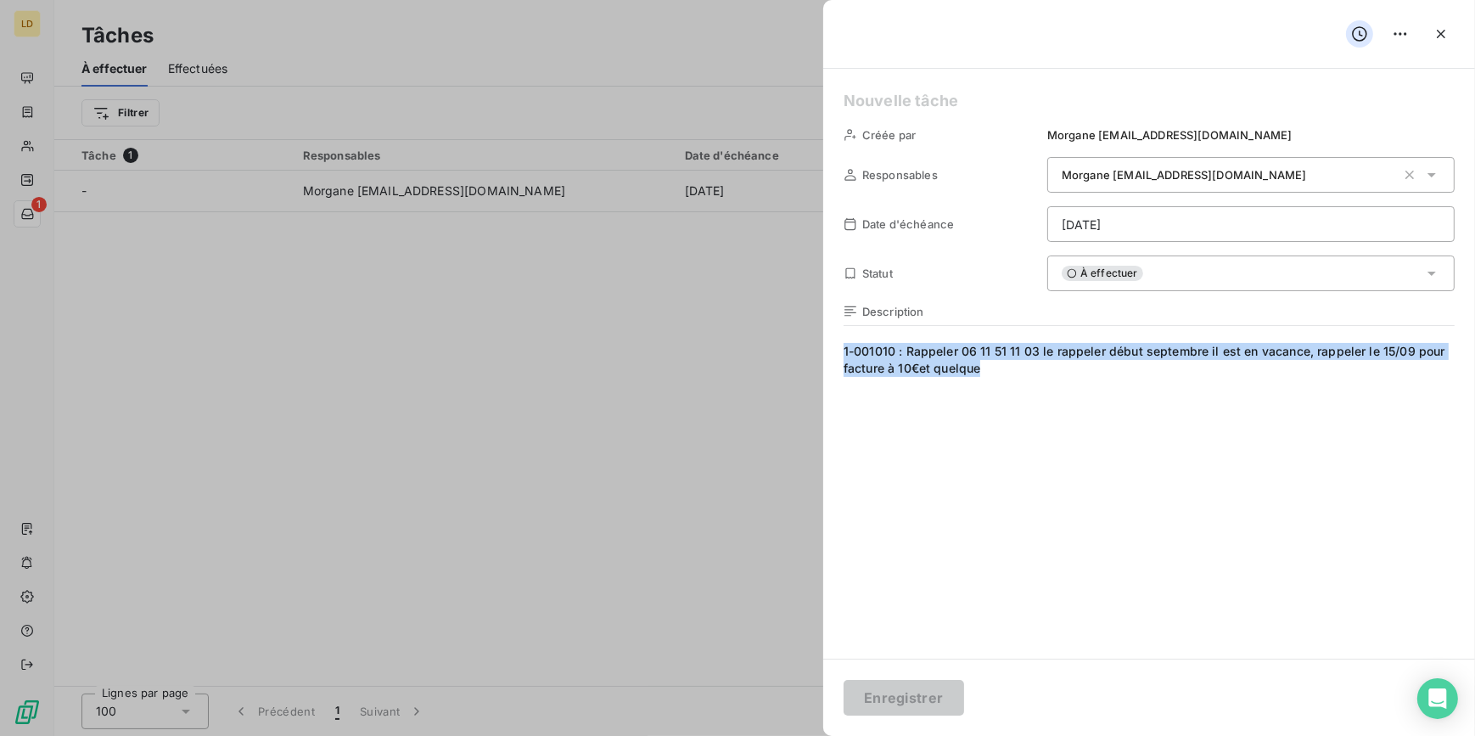
drag, startPoint x: 1019, startPoint y: 397, endPoint x: 797, endPoint y: 338, distance: 229.4
click at [797, 735] on div "Créée par Morgane [EMAIL_ADDRESS][DOMAIN_NAME] Responsables Morgane [EMAIL_ADDR…" at bounding box center [737, 736] width 1475 height 0
copy span "1-001010 : Rappeler 06 11 51 11 03 le rappeler début septembre il est en vacanc…"
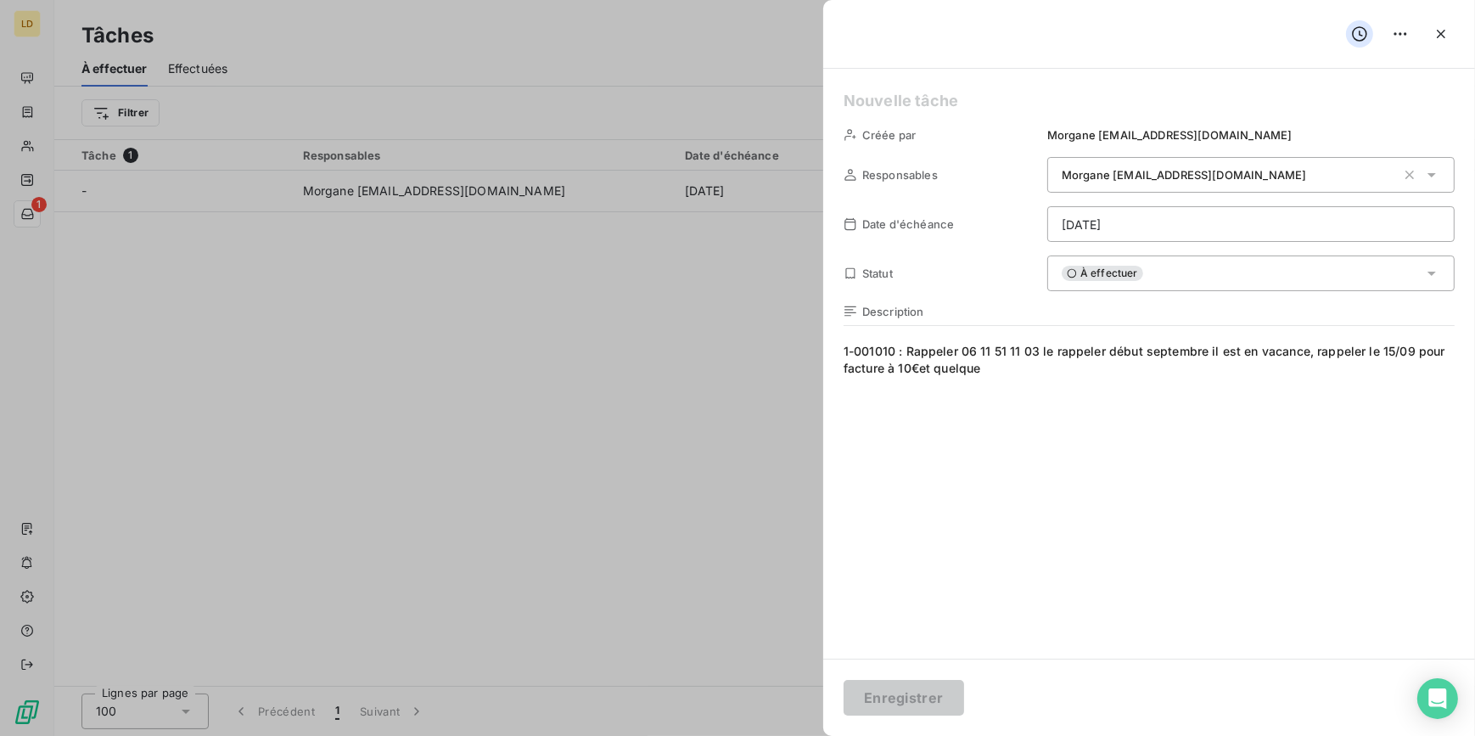
click at [34, 147] on div at bounding box center [737, 368] width 1475 height 736
click at [31, 138] on div at bounding box center [737, 368] width 1475 height 736
click at [1446, 36] on icon "button" at bounding box center [1441, 33] width 17 height 17
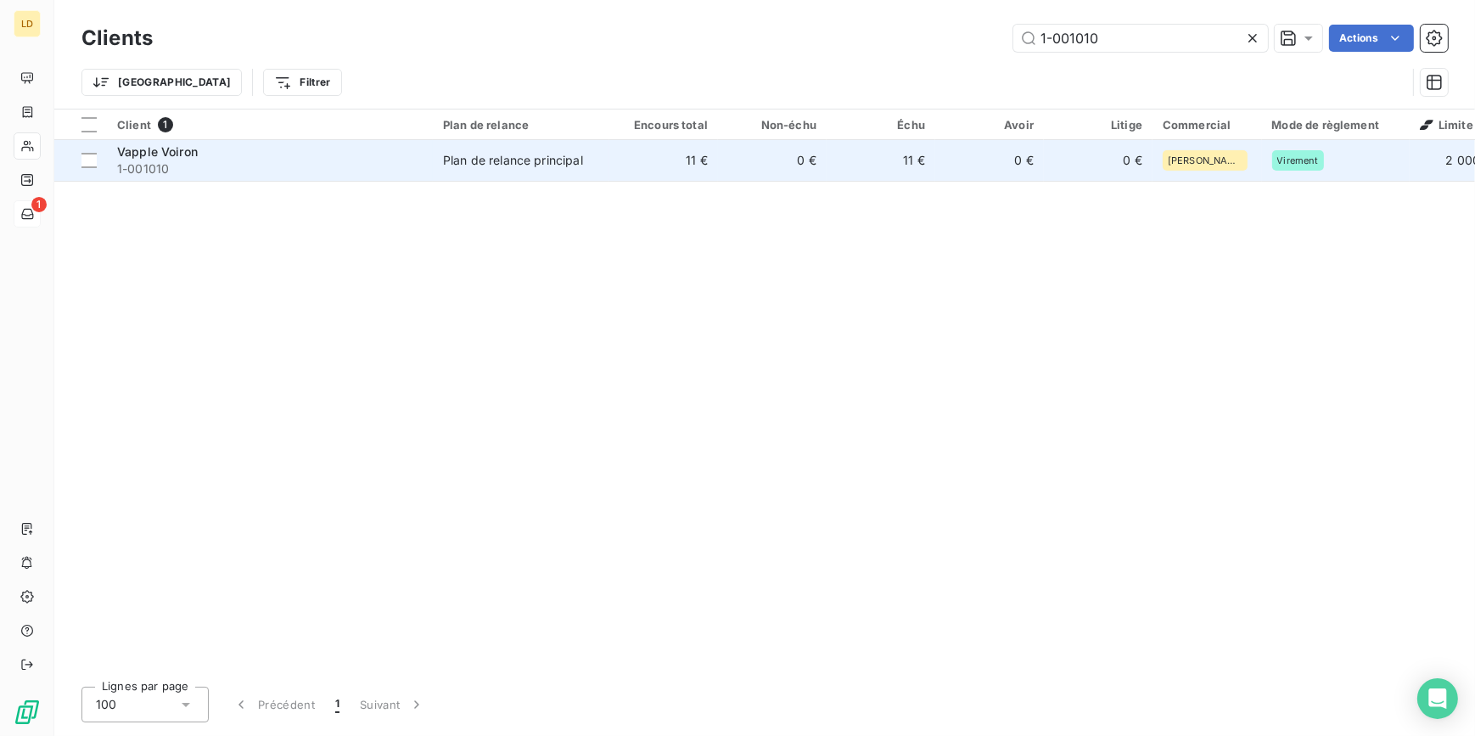
click at [550, 149] on td "Plan de relance principal" at bounding box center [521, 160] width 177 height 41
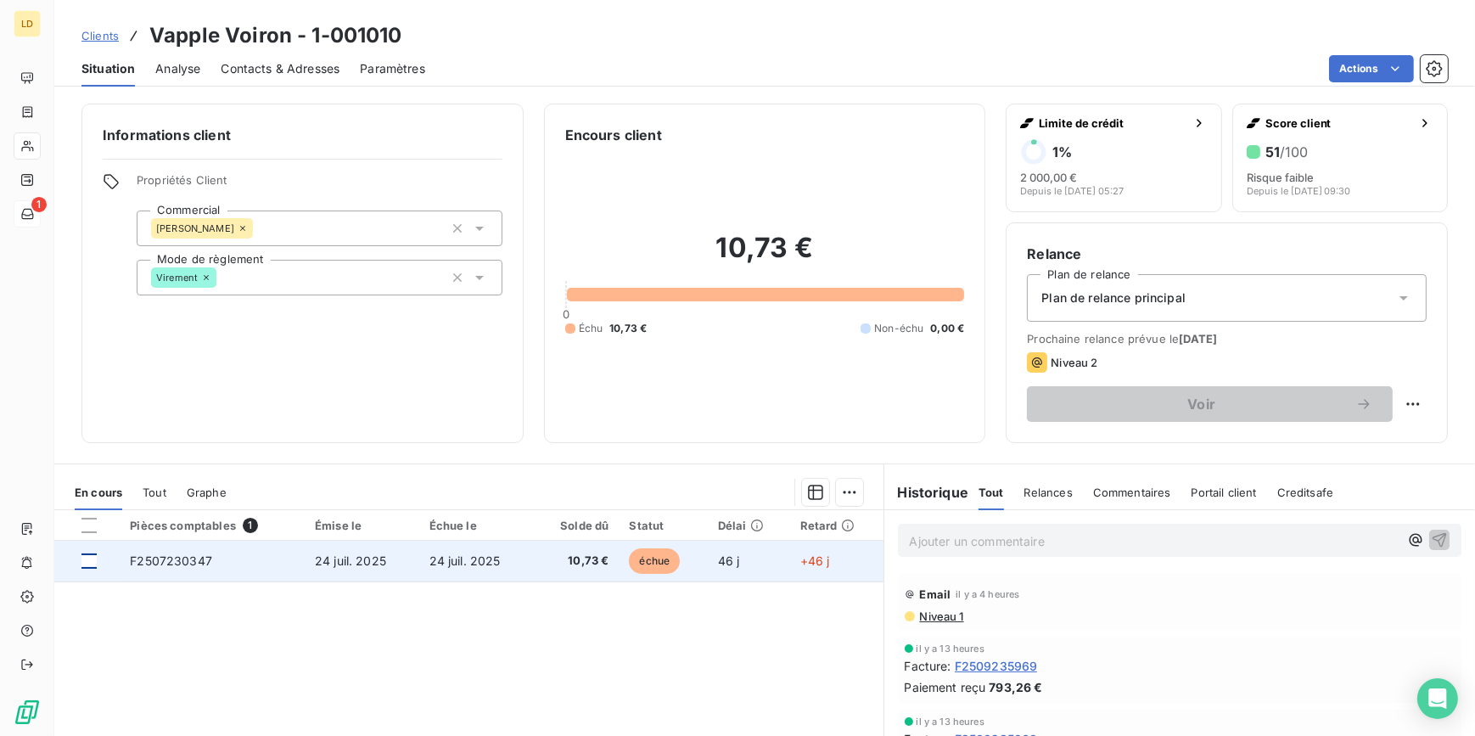
click at [91, 558] on div at bounding box center [88, 560] width 15 height 15
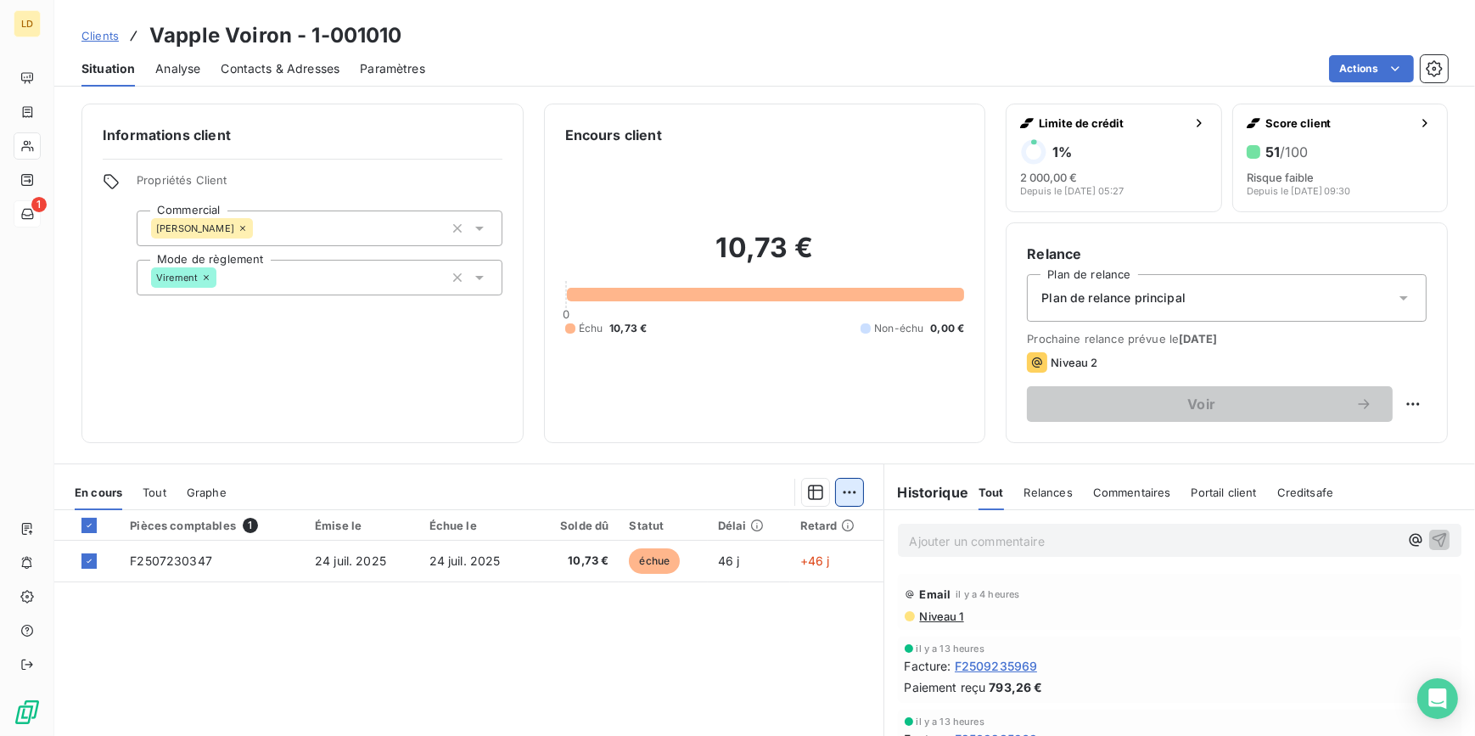
click at [847, 496] on html "LD 1 Clients Vapple Voiron - 1-001010 Situation Analyse Contacts & Adresses Par…" at bounding box center [737, 368] width 1475 height 736
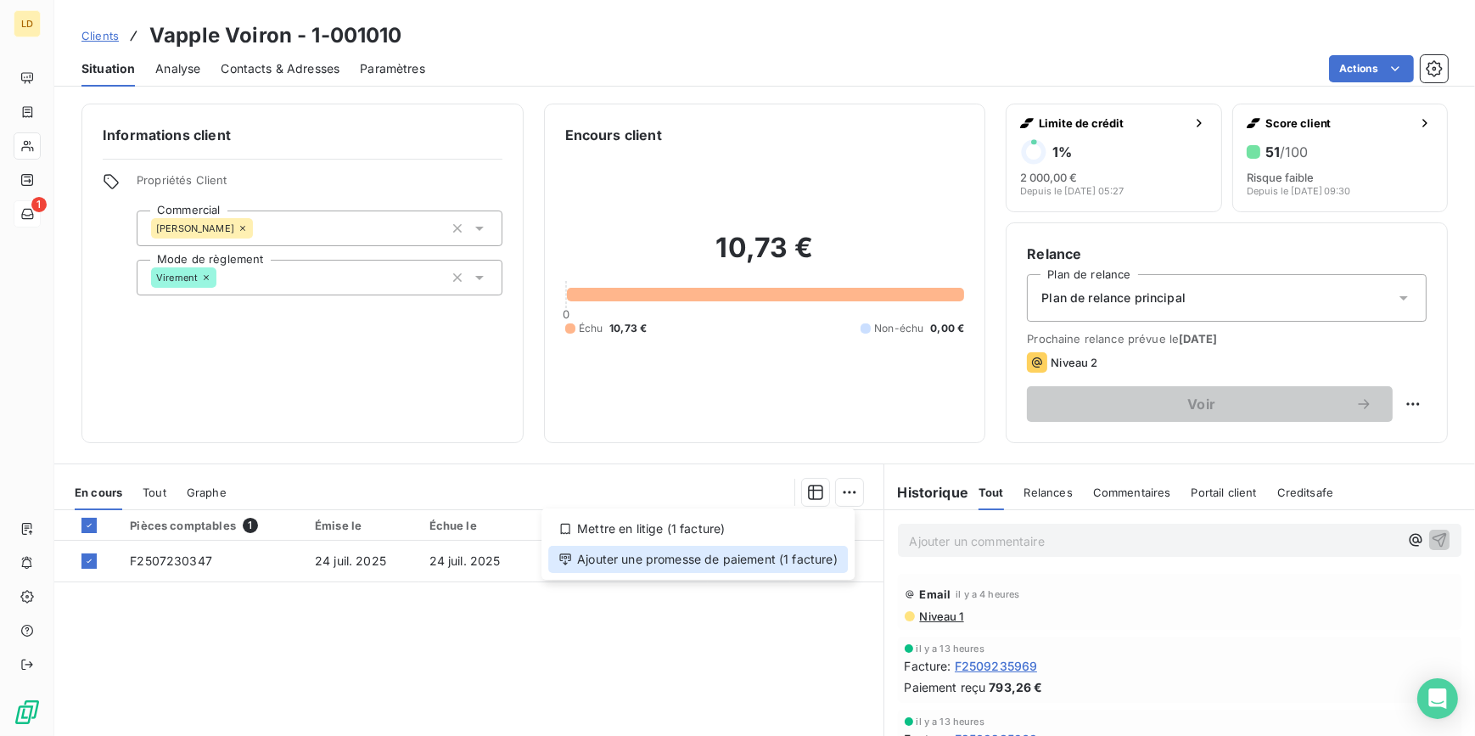
click at [773, 552] on div "Ajouter une promesse de paiement (1 facture)" at bounding box center [698, 559] width 300 height 27
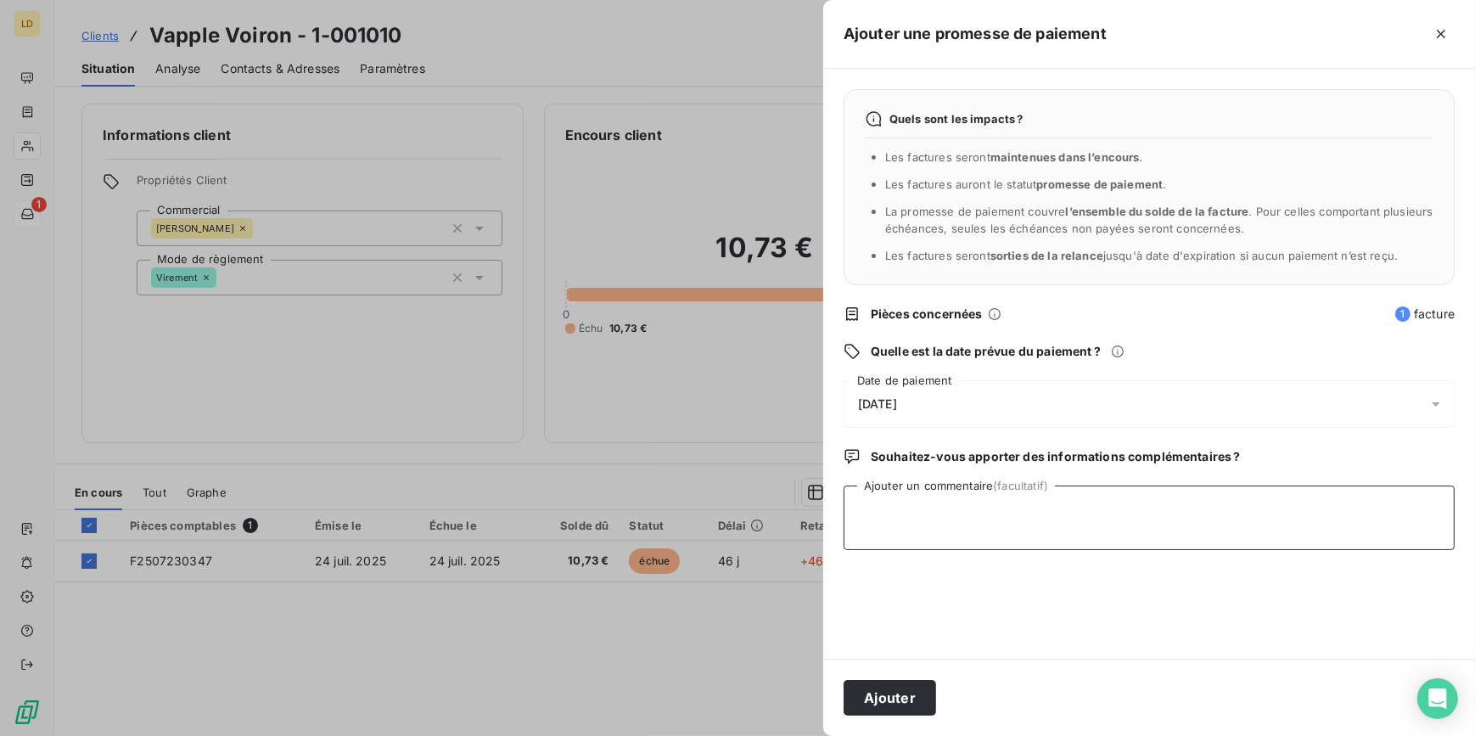
click at [898, 497] on textarea "Ajouter un commentaire (facultatif)" at bounding box center [1149, 517] width 611 height 65
paste textarea "1-001010 : Rappeler 06 11 51 11 03 le rappeler début septembre il est en vacanc…"
type textarea "1-001010 : Rappeler 06 11 51 11 03 le rappeler début septembre il est en vacanc…"
click at [897, 399] on span "[DATE]" at bounding box center [877, 404] width 39 height 14
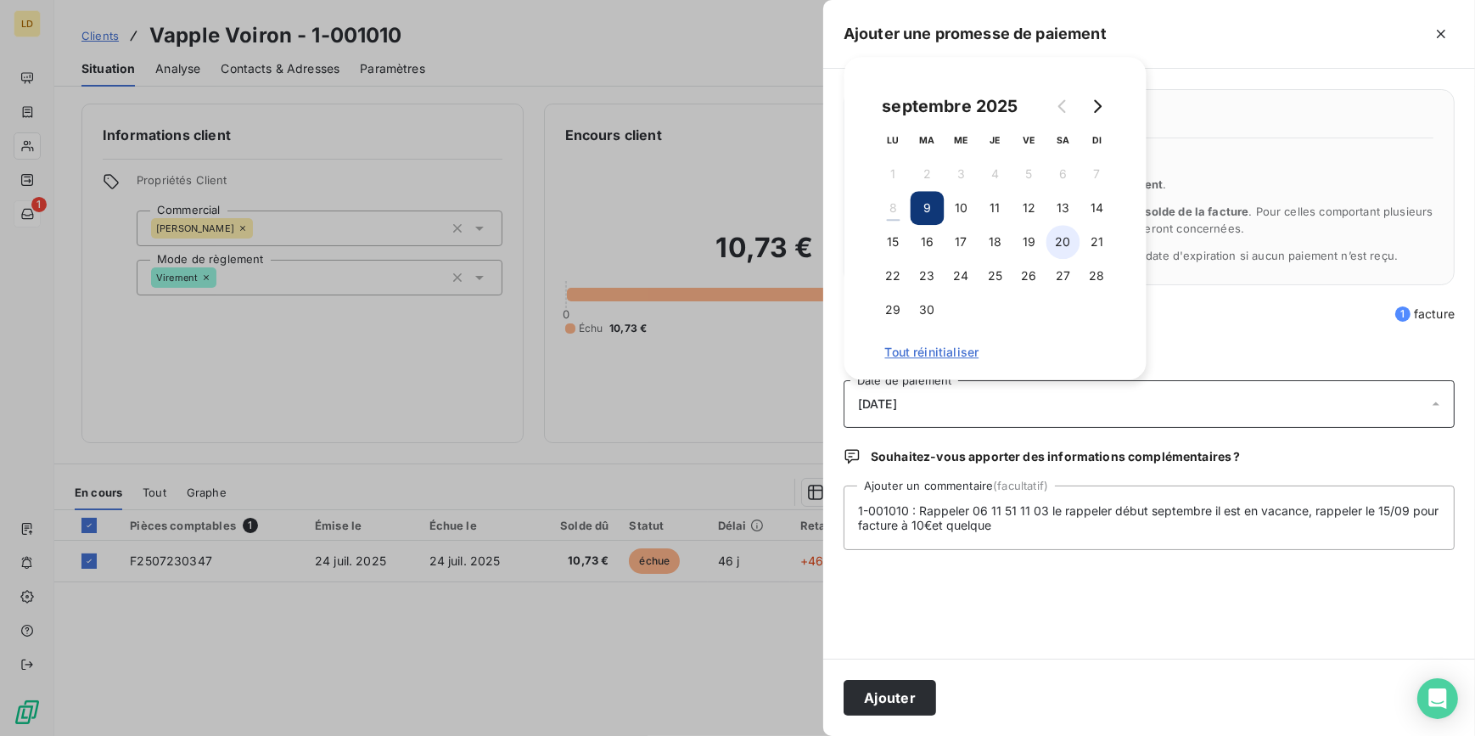
click at [1063, 241] on button "20" at bounding box center [1064, 242] width 34 height 34
click at [901, 701] on button "Ajouter" at bounding box center [890, 698] width 93 height 36
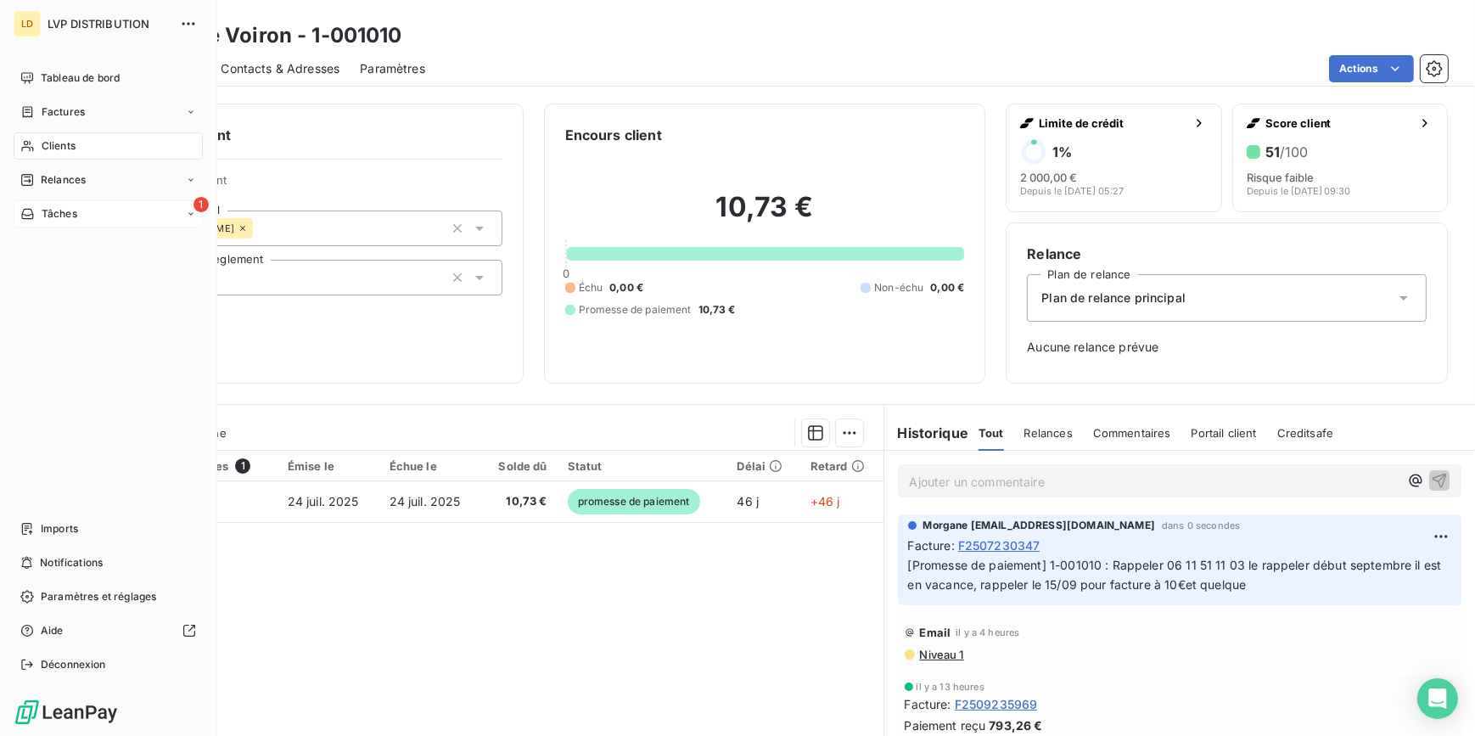
click at [59, 150] on span "Clients" at bounding box center [59, 145] width 34 height 15
